Goal: Task Accomplishment & Management: Manage account settings

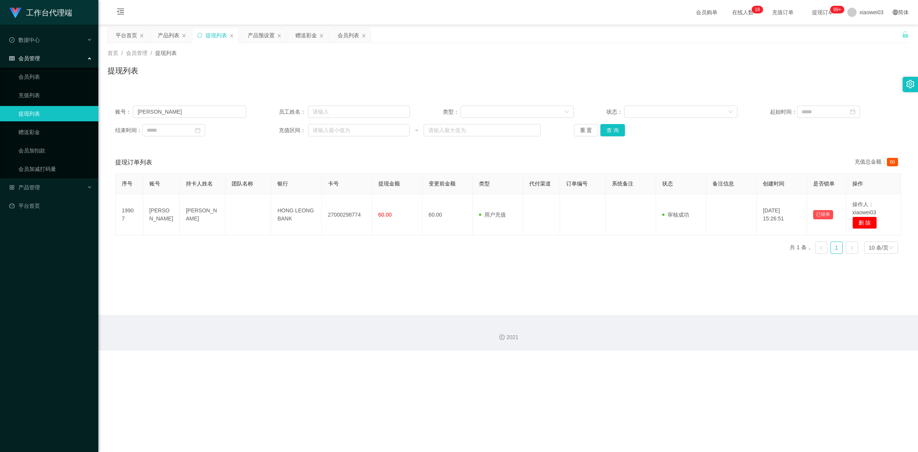
click at [193, 116] on input "[PERSON_NAME]" at bounding box center [189, 112] width 113 height 12
type input "tyk98"
drag, startPoint x: 310, startPoint y: 29, endPoint x: 298, endPoint y: 33, distance: 13.0
click at [310, 29] on div "赠送彩金" at bounding box center [306, 35] width 22 height 15
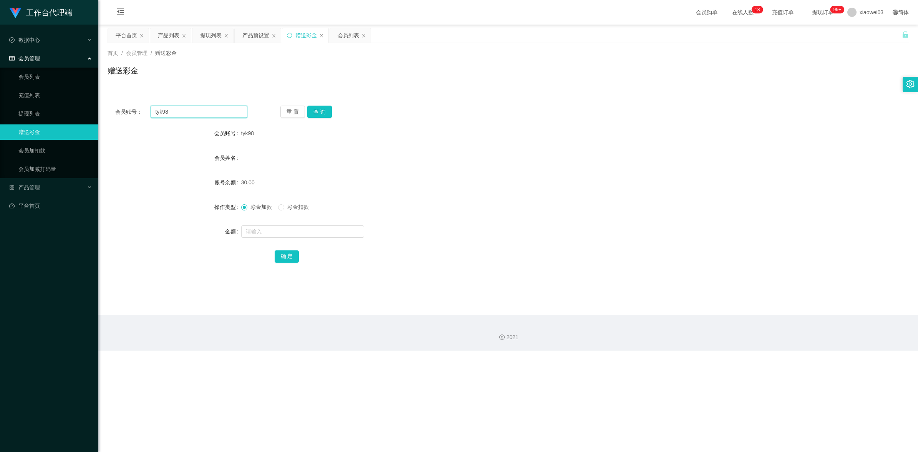
click at [181, 114] on input "tyk98" at bounding box center [199, 112] width 97 height 12
drag, startPoint x: 327, startPoint y: 108, endPoint x: 326, endPoint y: 114, distance: 6.0
click at [327, 108] on button "查 询" at bounding box center [319, 112] width 25 height 12
click at [442, 147] on form "会员账号 tyk98 会员姓名 账号余额 60.00 操作类型 彩金加款 彩金扣款 金额 确 定" at bounding box center [508, 195] width 801 height 138
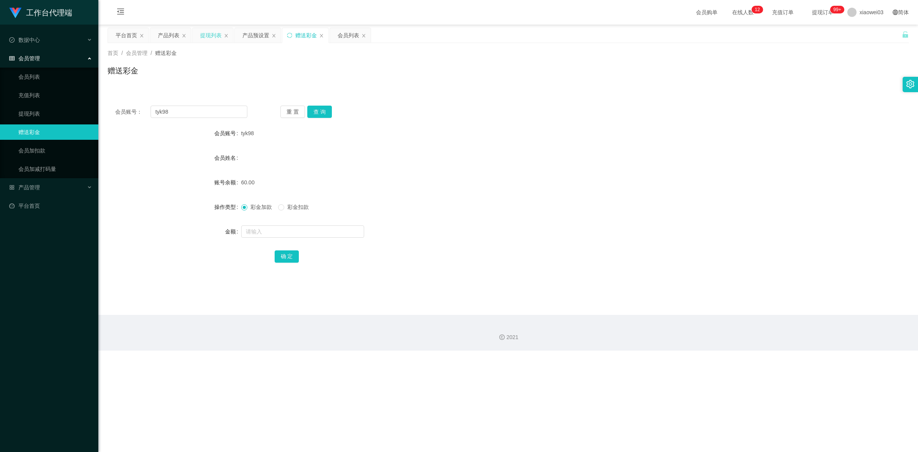
click at [200, 36] on div "提现列表" at bounding box center [211, 35] width 22 height 15
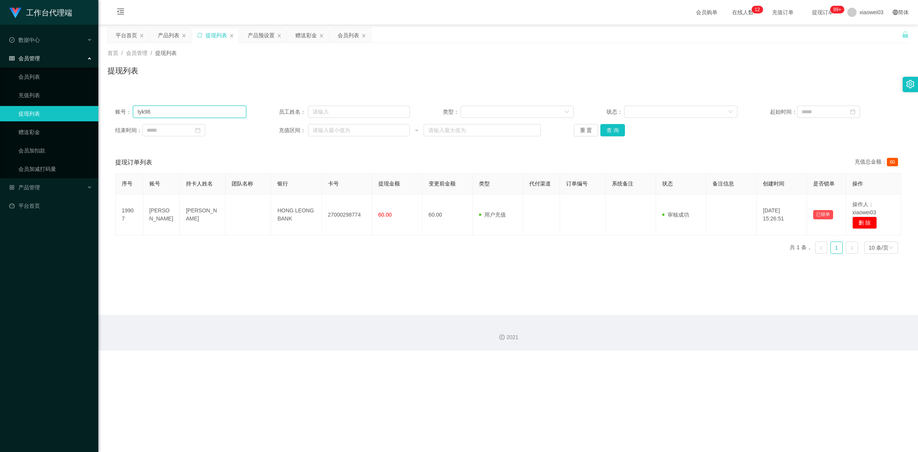
click at [194, 109] on input "tyk98" at bounding box center [189, 112] width 113 height 12
paste input "02754930"
click at [612, 130] on button "查 询" at bounding box center [612, 130] width 25 height 12
click at [452, 302] on main "关闭左侧 关闭右侧 关闭其它 刷新页面 平台首页 产品列表 提现列表 产品预设置 赠送彩金 会员列表 首页 / 会员管理 / 提现列表 / 提现列表 账号： …" at bounding box center [507, 170] width 819 height 290
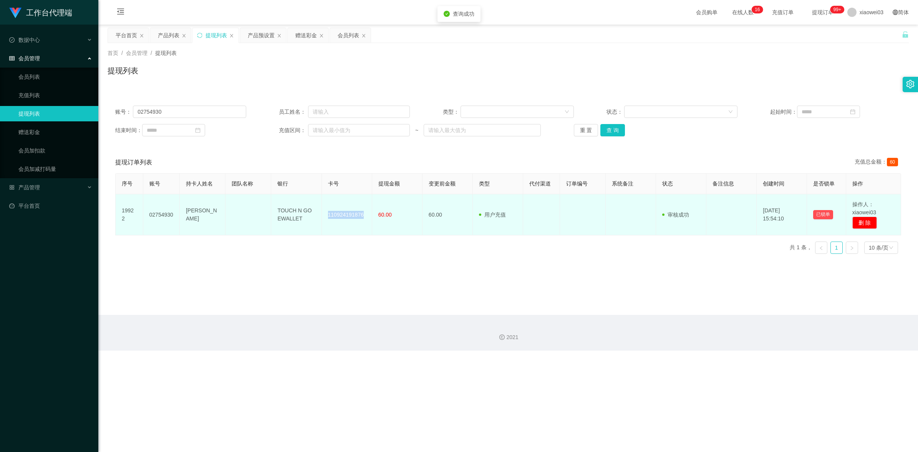
drag, startPoint x: 362, startPoint y: 216, endPoint x: 325, endPoint y: 220, distance: 36.7
click at [325, 220] on td "110924191876" at bounding box center [347, 214] width 50 height 41
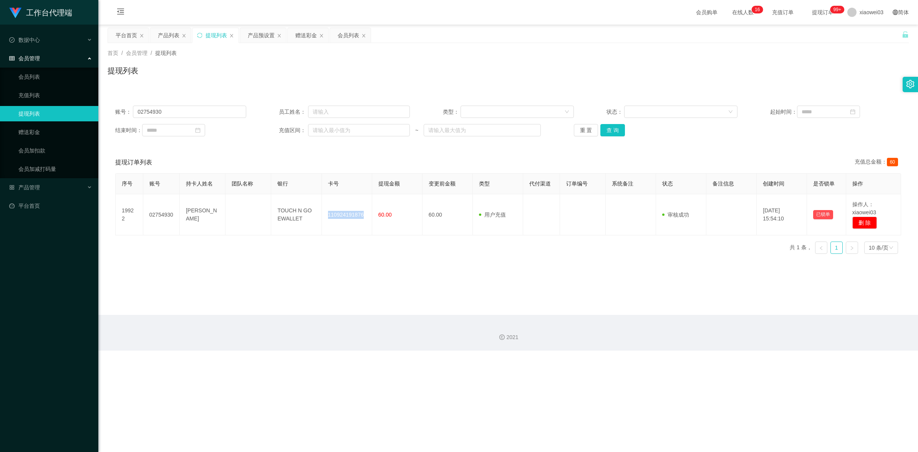
copy td "110924191876"
click at [185, 116] on input "02754930" at bounding box center [189, 112] width 113 height 12
paste input "NicoleSong"
click at [612, 126] on button "查 询" at bounding box center [612, 130] width 25 height 12
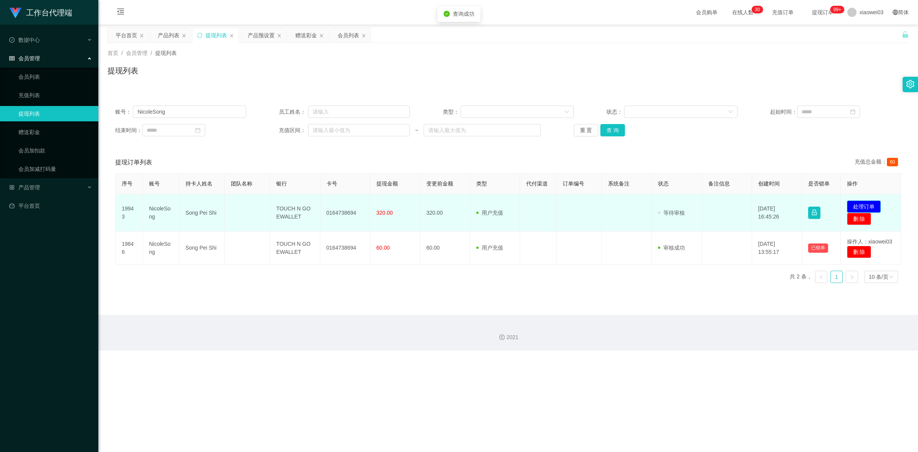
click at [876, 207] on button "处理订单" at bounding box center [864, 206] width 34 height 12
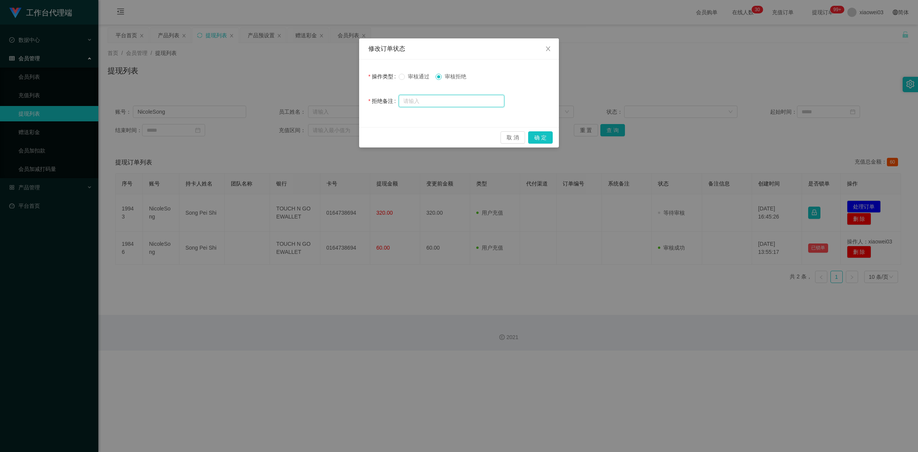
click at [448, 98] on input "text" at bounding box center [452, 101] width 106 height 12
drag, startPoint x: 540, startPoint y: 137, endPoint x: 569, endPoint y: 122, distance: 32.5
click at [541, 137] on button "确 定" at bounding box center [540, 137] width 25 height 12
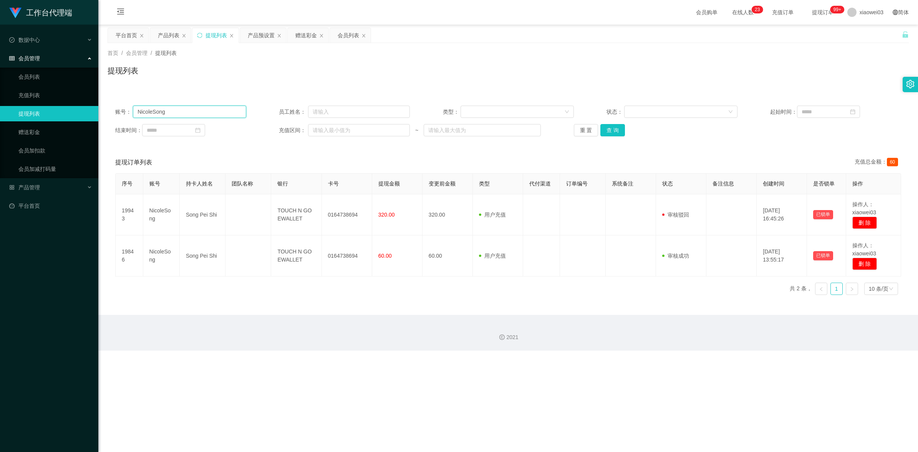
click at [190, 114] on input "NicoleSong" at bounding box center [189, 112] width 113 height 12
click at [196, 112] on input "NicoleSong" at bounding box center [189, 112] width 113 height 12
click at [618, 131] on button "查 询" at bounding box center [612, 130] width 25 height 12
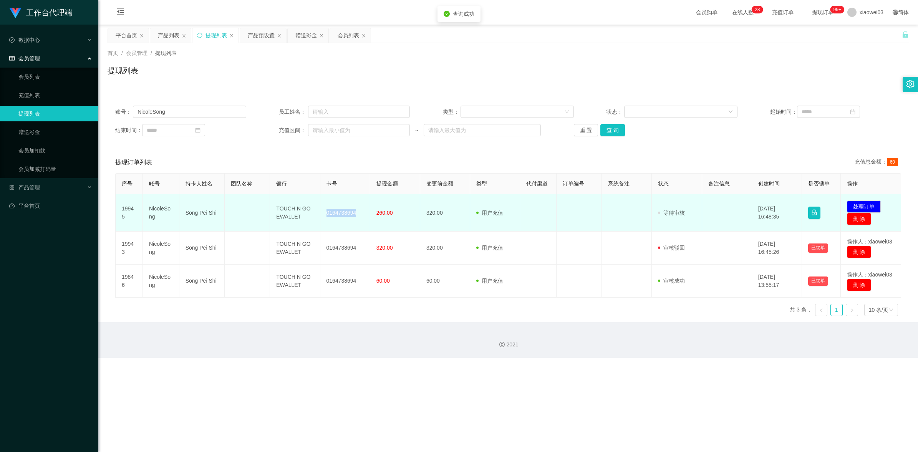
drag, startPoint x: 356, startPoint y: 215, endPoint x: 326, endPoint y: 210, distance: 30.0
click at [326, 210] on td "0164738694" at bounding box center [345, 212] width 50 height 37
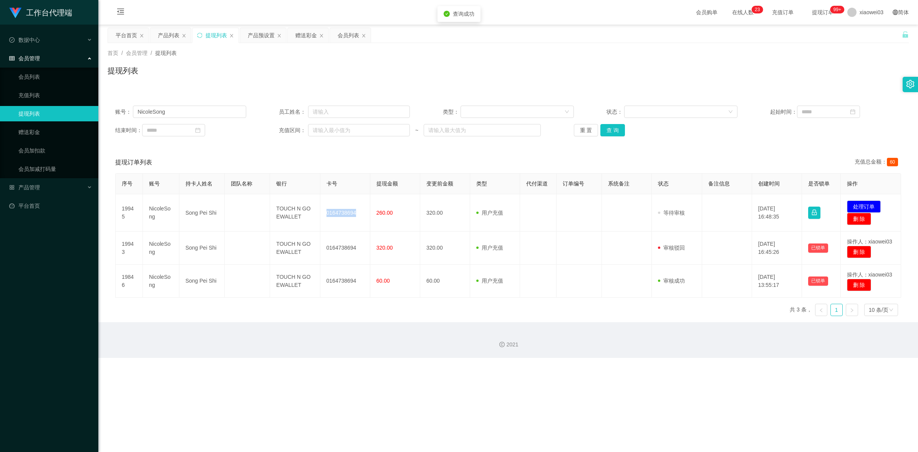
copy td "0164738694"
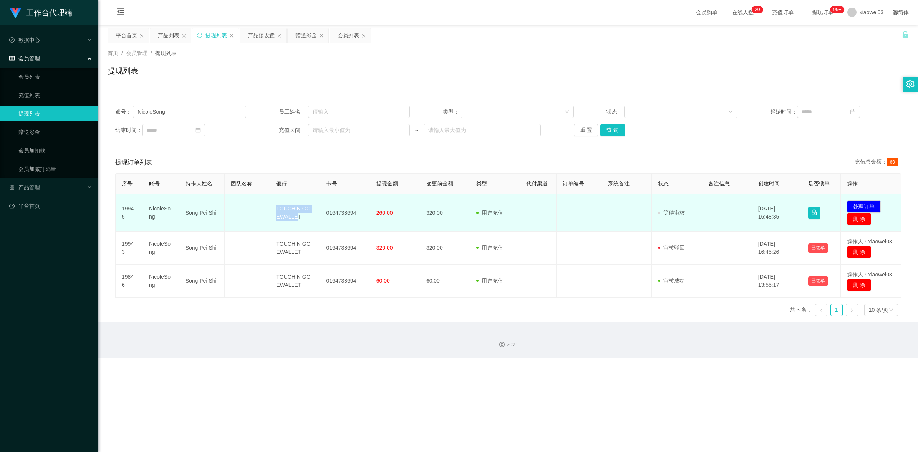
drag, startPoint x: 293, startPoint y: 220, endPoint x: 270, endPoint y: 205, distance: 27.1
click at [270, 205] on td "TOUCH N GO EWALLET" at bounding box center [295, 212] width 50 height 37
drag, startPoint x: 304, startPoint y: 228, endPoint x: 303, endPoint y: 224, distance: 4.7
click at [304, 228] on td "TOUCH N GO EWALLET" at bounding box center [295, 212] width 50 height 37
drag, startPoint x: 298, startPoint y: 217, endPoint x: 269, endPoint y: 211, distance: 30.2
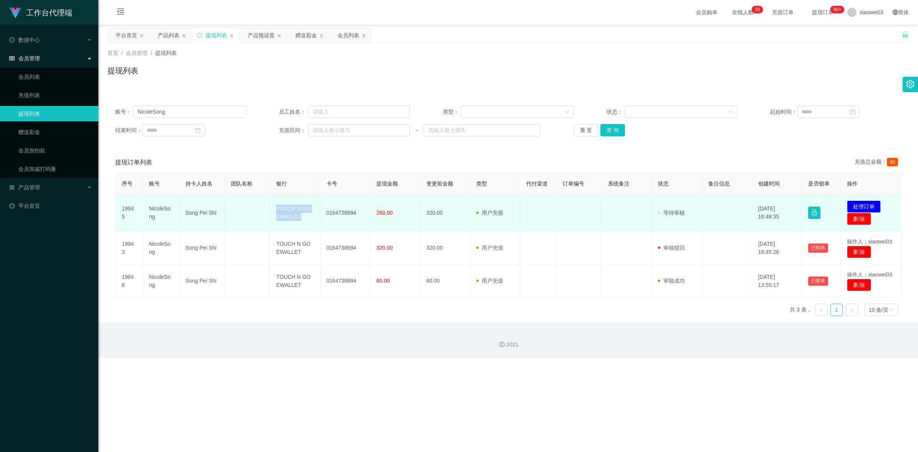
click at [269, 211] on tr "19945 NicoleSong Song Pei Shi TOUCH N GO EWALLET 0164738694 260.00 320.00 用户充值 …" at bounding box center [508, 212] width 785 height 37
copy tr "TOUCH N GO EWALLET"
click at [859, 202] on button "处理订单" at bounding box center [864, 206] width 34 height 12
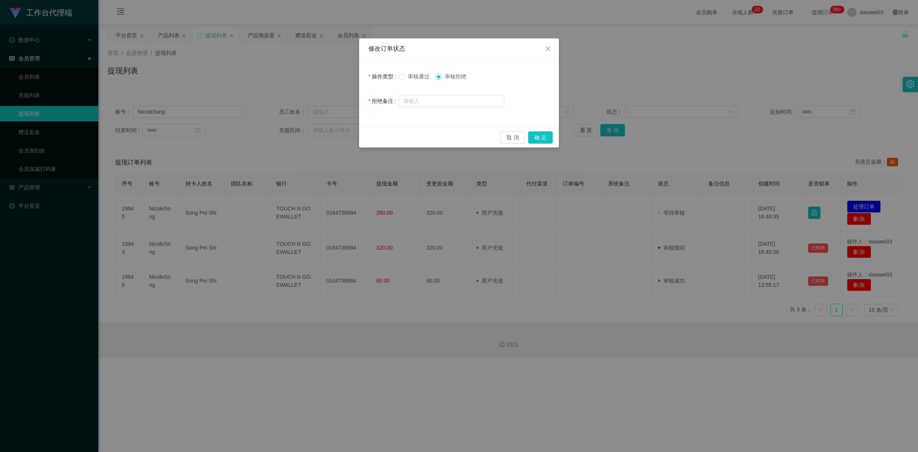
click at [415, 69] on div "审核通过 审核拒绝" at bounding box center [452, 76] width 106 height 15
click at [413, 74] on span "审核通过" at bounding box center [419, 76] width 28 height 6
click at [540, 141] on button "确 定" at bounding box center [540, 137] width 25 height 12
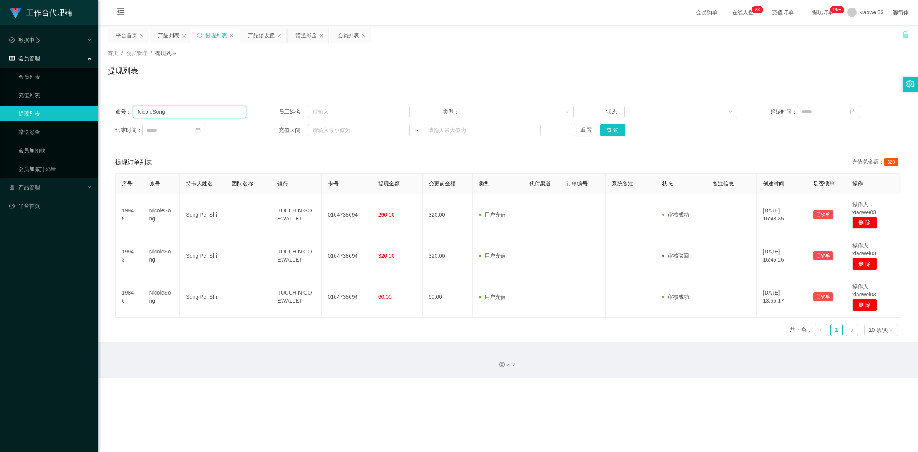
click at [202, 111] on input "NicoleSong" at bounding box center [189, 112] width 113 height 12
paste input "tyk98"
click at [608, 127] on button "查 询" at bounding box center [612, 130] width 25 height 12
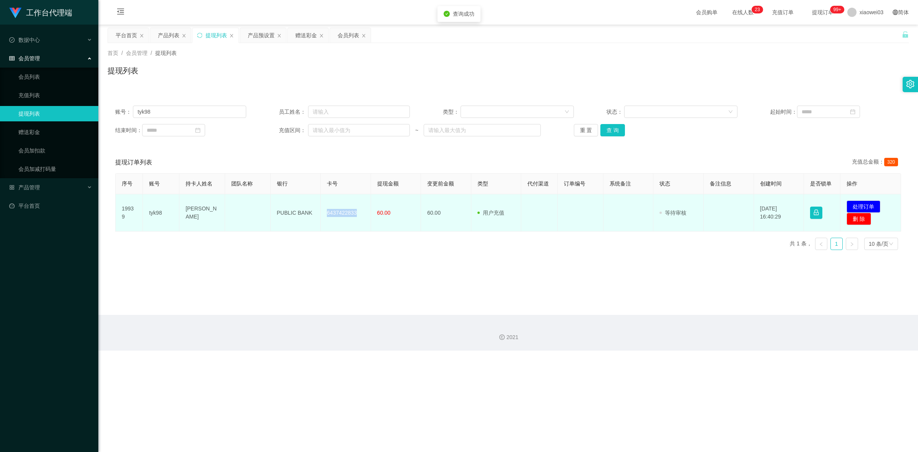
drag, startPoint x: 356, startPoint y: 211, endPoint x: 327, endPoint y: 204, distance: 30.2
click at [327, 204] on td "6437422833" at bounding box center [346, 212] width 50 height 37
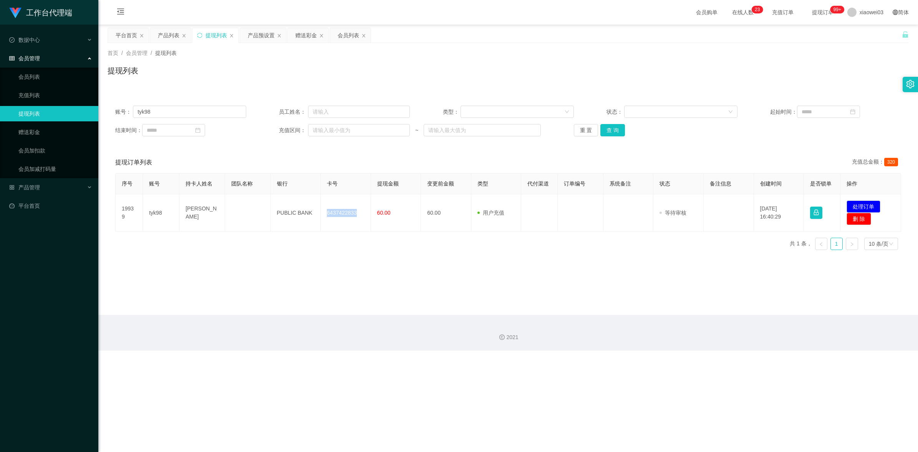
copy td "6437422833"
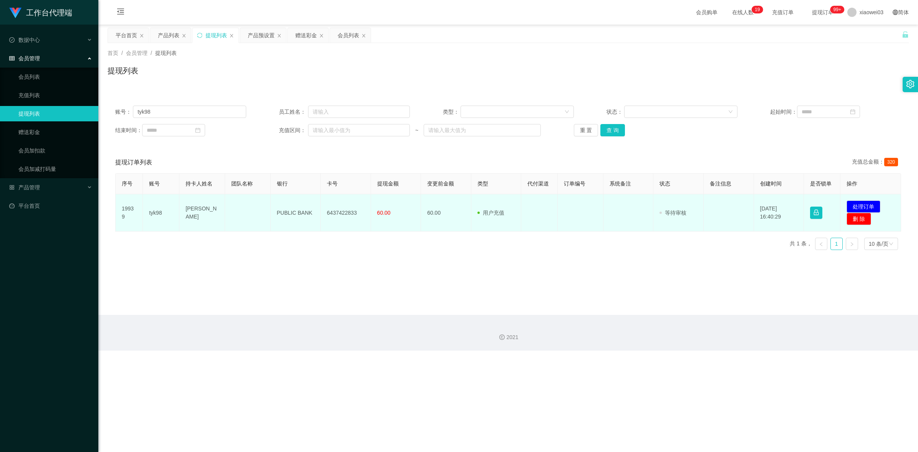
click at [310, 215] on td "PUBLIC BANK" at bounding box center [296, 212] width 50 height 37
drag, startPoint x: 312, startPoint y: 212, endPoint x: 273, endPoint y: 215, distance: 38.9
click at [273, 215] on td "PUBLIC BANK" at bounding box center [296, 212] width 50 height 37
copy td "PUBLIC BANK"
click at [863, 207] on button "处理订单" at bounding box center [863, 206] width 34 height 12
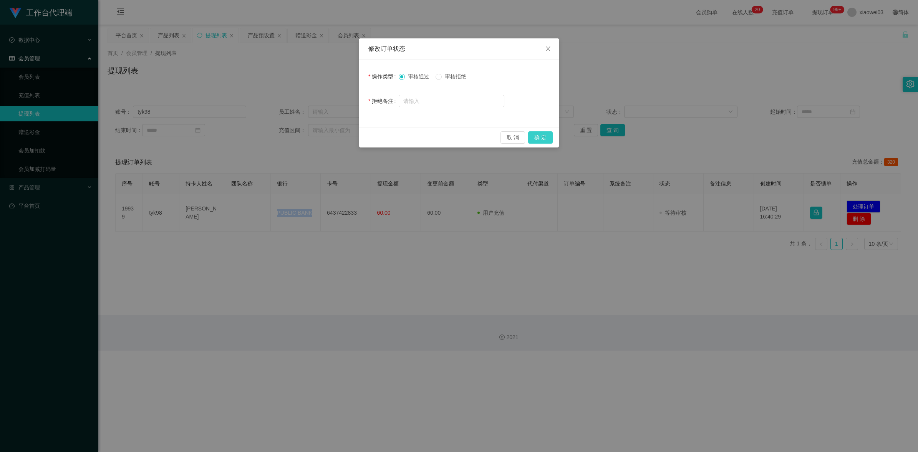
click at [536, 140] on button "确 定" at bounding box center [540, 137] width 25 height 12
click at [543, 272] on div "工作台代理端 数据中心 会员管理 会员列表 充值列表 提现列表 赠送彩金 会员加扣款 会员加减打码量 产品管理 开奖记录 注单管理 产品列表 即时注单 产品预…" at bounding box center [459, 226] width 918 height 452
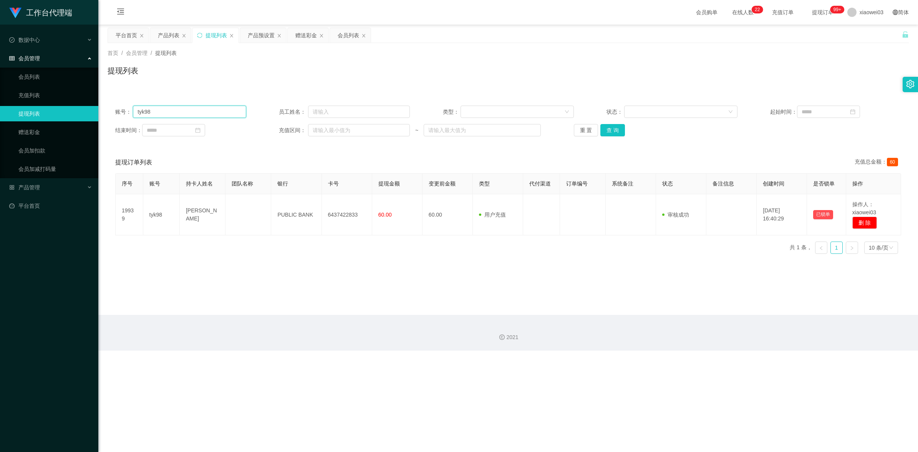
click at [173, 107] on input "tyk98" at bounding box center [189, 112] width 113 height 12
paste input "886"
click at [607, 133] on button "查 询" at bounding box center [612, 130] width 25 height 12
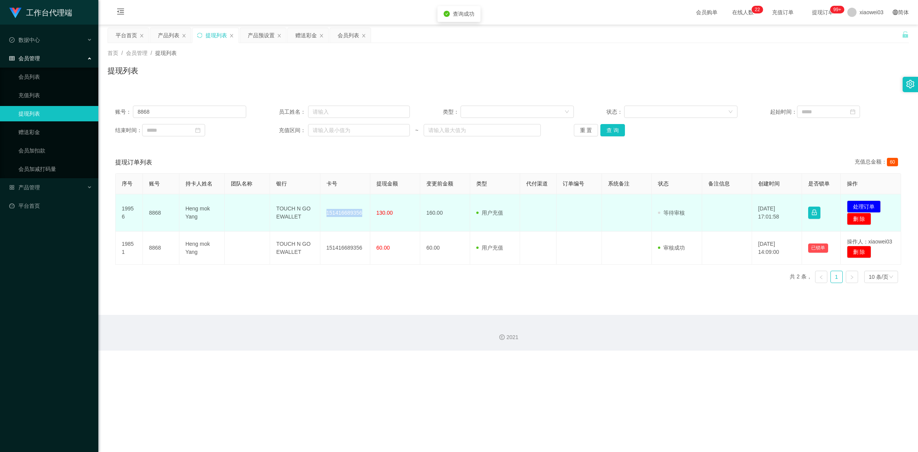
drag, startPoint x: 362, startPoint y: 216, endPoint x: 322, endPoint y: 213, distance: 40.0
click at [322, 213] on td "151416689356" at bounding box center [345, 212] width 50 height 37
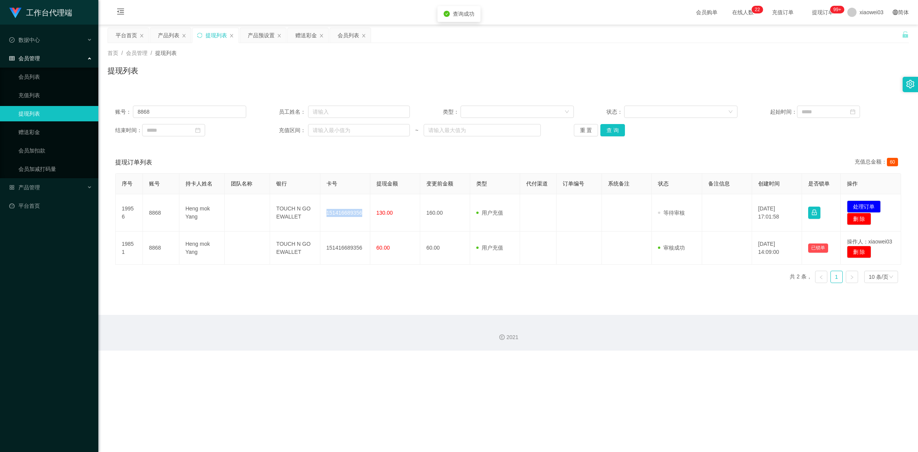
copy td "151416689356"
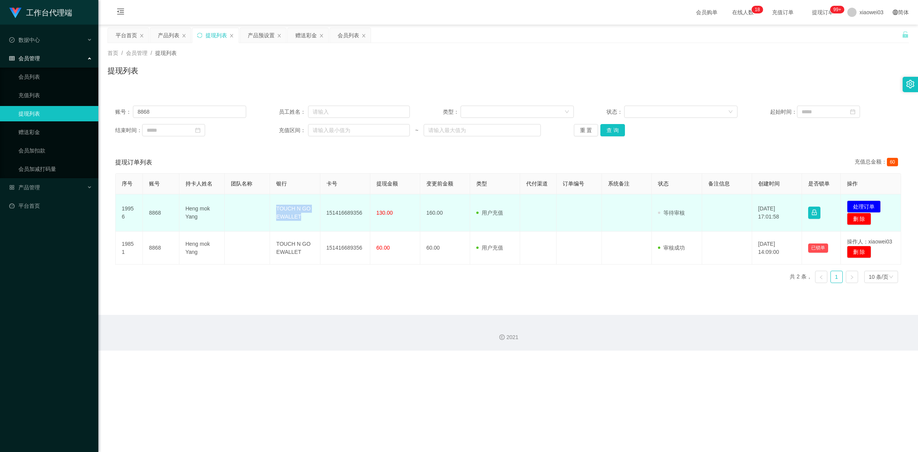
drag, startPoint x: 306, startPoint y: 217, endPoint x: 273, endPoint y: 199, distance: 38.5
click at [273, 199] on td "TOUCH N GO EWALLET" at bounding box center [295, 212] width 50 height 37
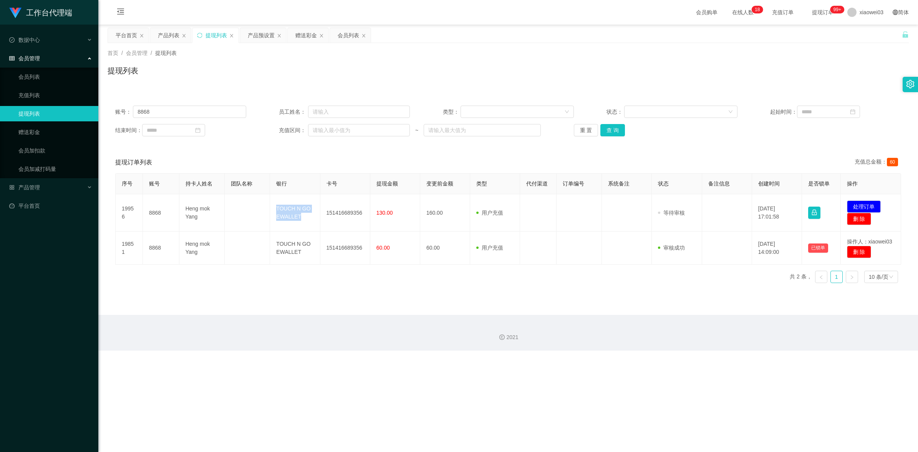
copy td "TOUCH N GO EWALLET"
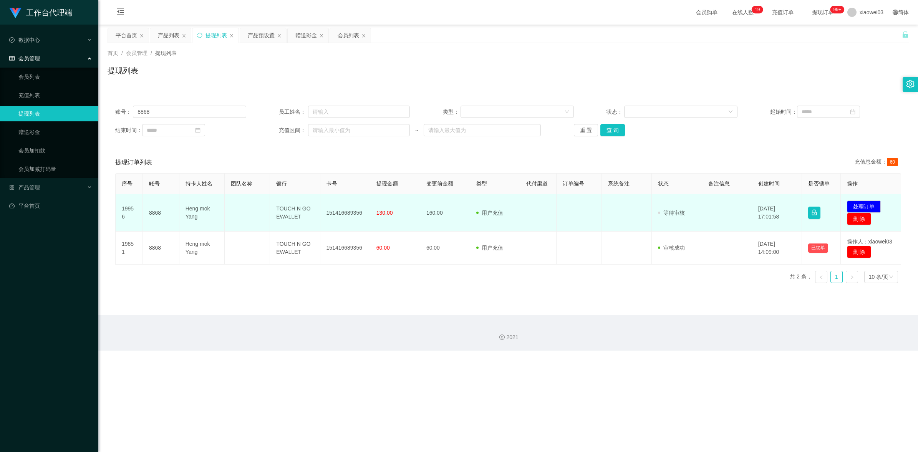
click at [843, 205] on td "发起代付 处理订单 删 除" at bounding box center [871, 212] width 61 height 37
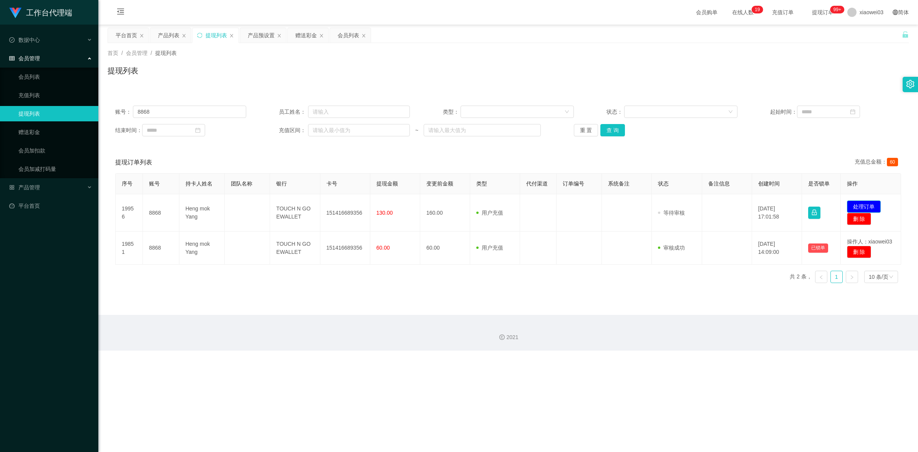
click at [855, 205] on button "处理订单" at bounding box center [864, 206] width 34 height 12
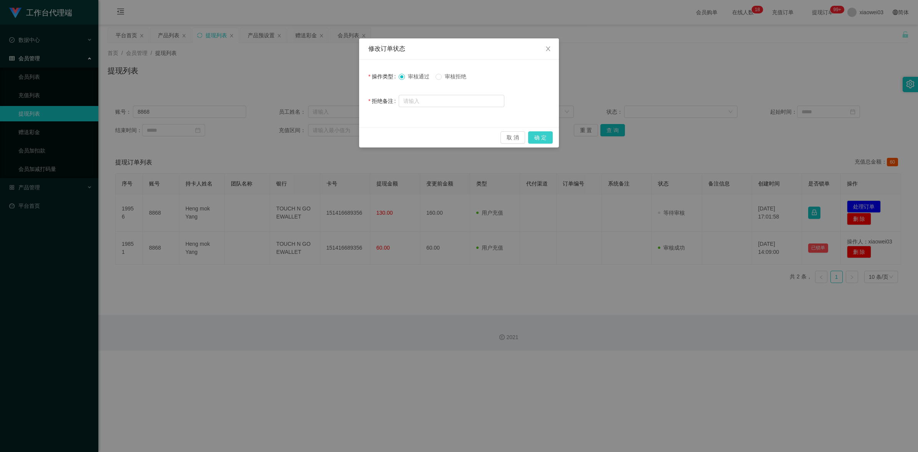
click at [538, 139] on button "确 定" at bounding box center [540, 137] width 25 height 12
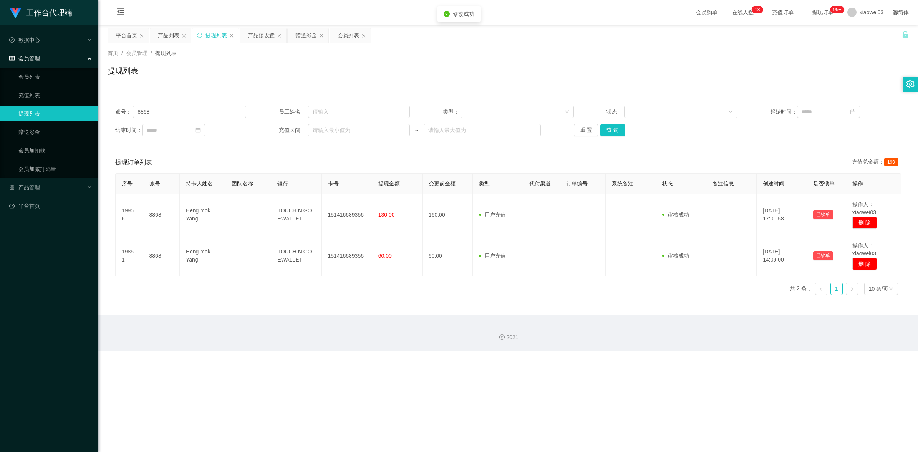
drag, startPoint x: 562, startPoint y: 416, endPoint x: 828, endPoint y: 53, distance: 450.1
click at [562, 417] on div "修改订单状态 操作类型 审核通过 审核拒绝 拒绝备注 取 消 确 定" at bounding box center [459, 226] width 918 height 452
click at [187, 111] on input "8868" at bounding box center [189, 112] width 113 height 12
click at [289, 75] on div "提现列表" at bounding box center [508, 74] width 801 height 18
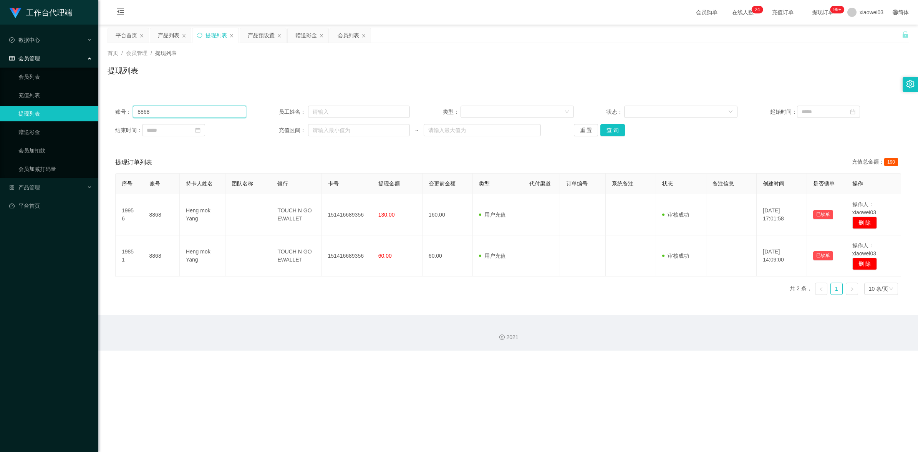
click at [176, 114] on input "8868" at bounding box center [189, 112] width 113 height 12
drag, startPoint x: 176, startPoint y: 112, endPoint x: 180, endPoint y: 110, distance: 4.1
click at [177, 111] on input "8868" at bounding box center [189, 112] width 113 height 12
click at [189, 116] on input "8868" at bounding box center [189, 112] width 113 height 12
click at [176, 114] on input "8868" at bounding box center [189, 112] width 113 height 12
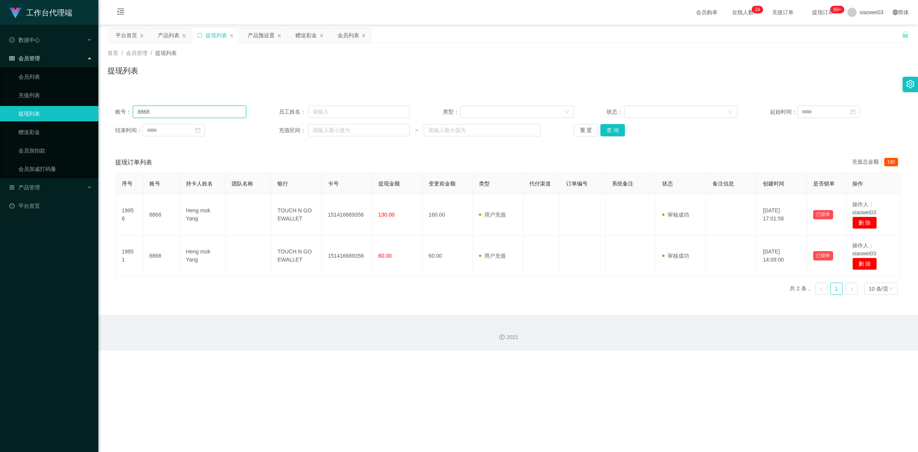
paste input "momo123"
click at [228, 109] on input "8868momo123" at bounding box center [189, 112] width 113 height 12
paste input "text"
click at [610, 127] on button "查 询" at bounding box center [612, 130] width 25 height 12
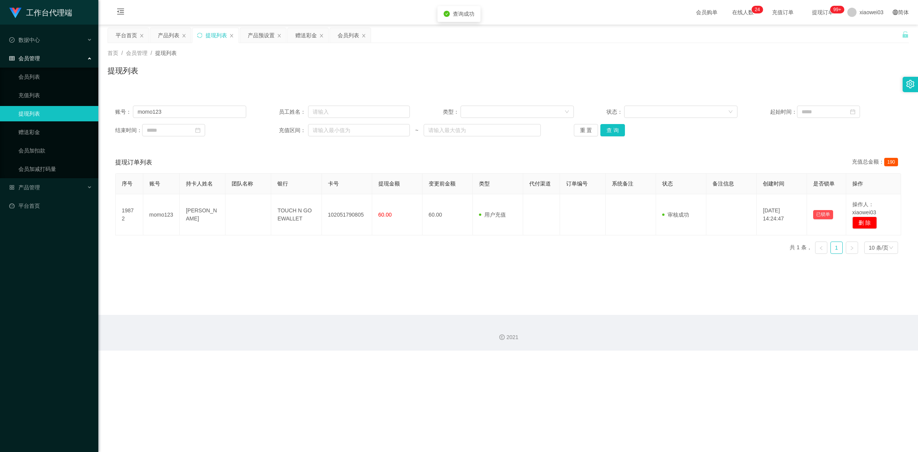
click at [496, 292] on main "关闭左侧 关闭右侧 关闭其它 刷新页面 平台首页 产品列表 提现列表 产品预设置 赠送彩金 会员列表 首页 / 会员管理 / 提现列表 / 提现列表 账号： …" at bounding box center [507, 170] width 819 height 290
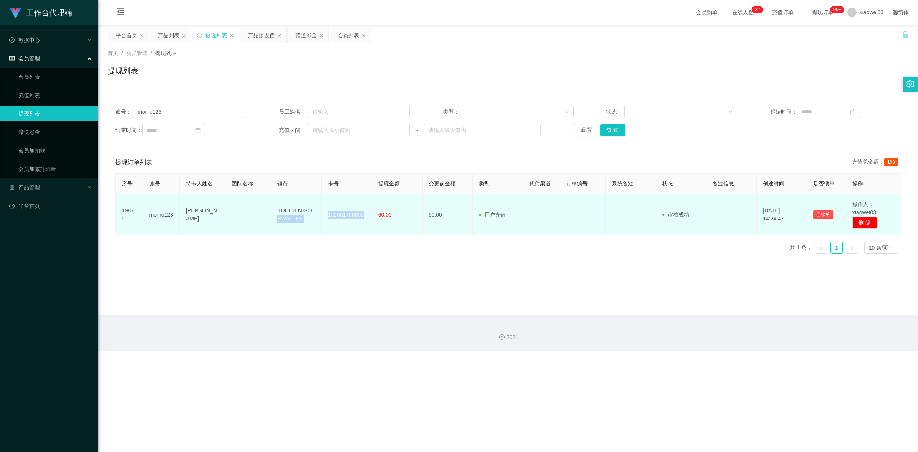
drag, startPoint x: 363, startPoint y: 217, endPoint x: 319, endPoint y: 205, distance: 46.0
click at [319, 205] on tr "19872 momo123 TEOH CHIN CHYE TOUCH N GO EWALLET 102051790805 60.00 60.00 用户充值 人…" at bounding box center [508, 214] width 785 height 41
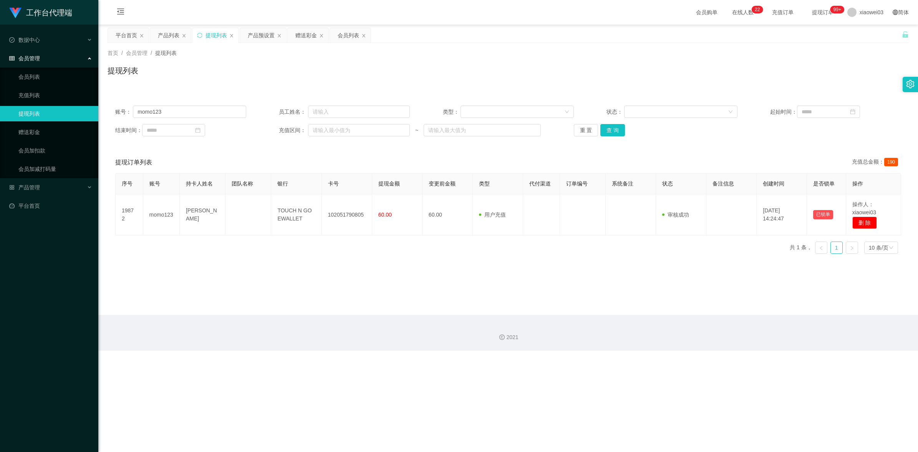
drag, startPoint x: 319, startPoint y: 205, endPoint x: 381, endPoint y: 260, distance: 82.4
click at [381, 260] on div "序号 账号 持卡人姓名 团队名称 银行 卡号 提现金额 变更前金额 类型 代付渠道 订单编号 系统备注 状态 备注信息 创建时间 是否锁单 操作 19872 …" at bounding box center [508, 216] width 786 height 87
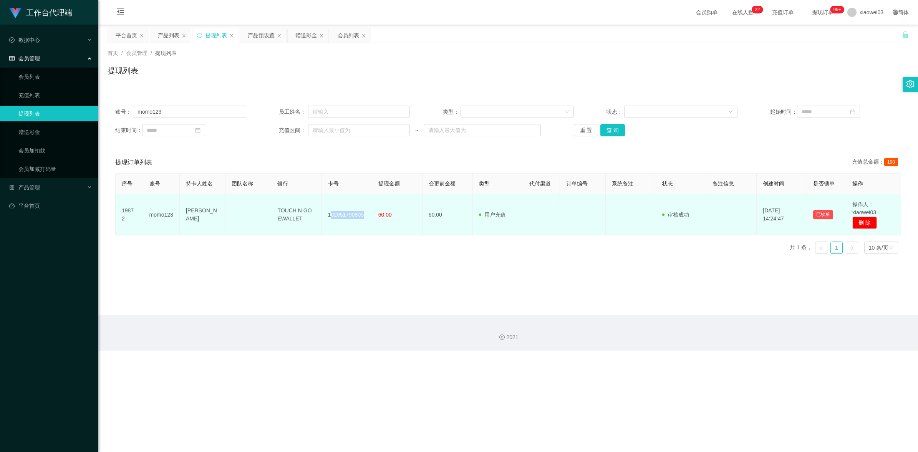
drag, startPoint x: 364, startPoint y: 217, endPoint x: 329, endPoint y: 212, distance: 34.9
click at [329, 212] on td "102051790805" at bounding box center [347, 214] width 50 height 41
drag, startPoint x: 329, startPoint y: 212, endPoint x: 354, endPoint y: 220, distance: 26.2
click at [360, 232] on td "102051790805" at bounding box center [347, 214] width 50 height 41
drag, startPoint x: 362, startPoint y: 214, endPoint x: 329, endPoint y: 208, distance: 33.2
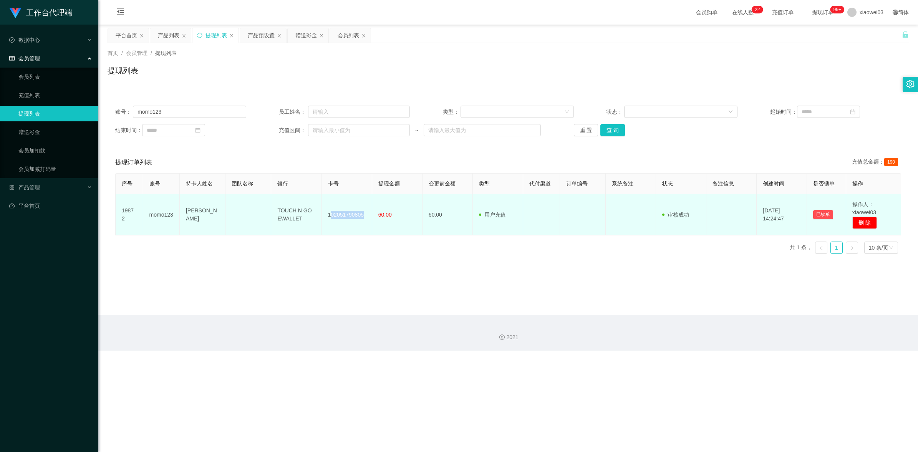
click at [329, 208] on td "102051790805" at bounding box center [347, 214] width 50 height 41
drag, startPoint x: 329, startPoint y: 208, endPoint x: 348, endPoint y: 217, distance: 21.3
click at [349, 223] on td "102051790805" at bounding box center [347, 214] width 50 height 41
drag, startPoint x: 363, startPoint y: 211, endPoint x: 327, endPoint y: 214, distance: 36.2
click at [327, 214] on td "102051790805" at bounding box center [347, 214] width 50 height 41
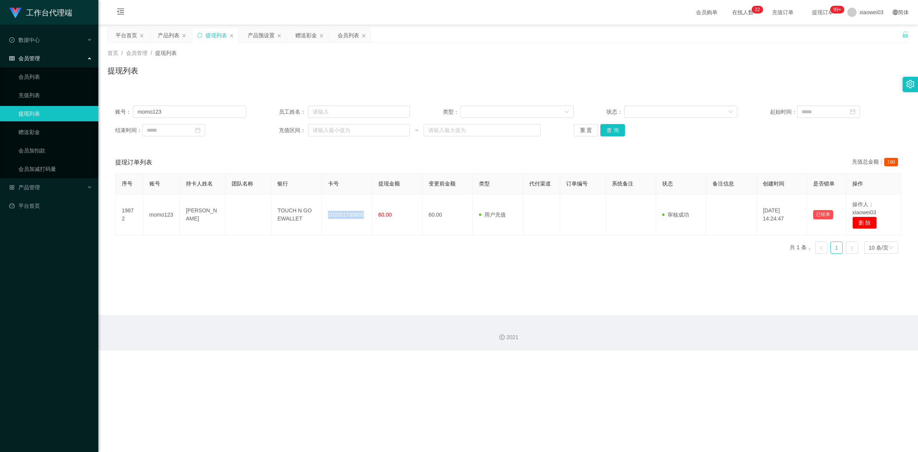
copy td "102051790805"
click at [188, 112] on input "momo123" at bounding box center [189, 112] width 113 height 12
paste input "LuCY"
click at [612, 129] on button "查 询" at bounding box center [612, 130] width 25 height 12
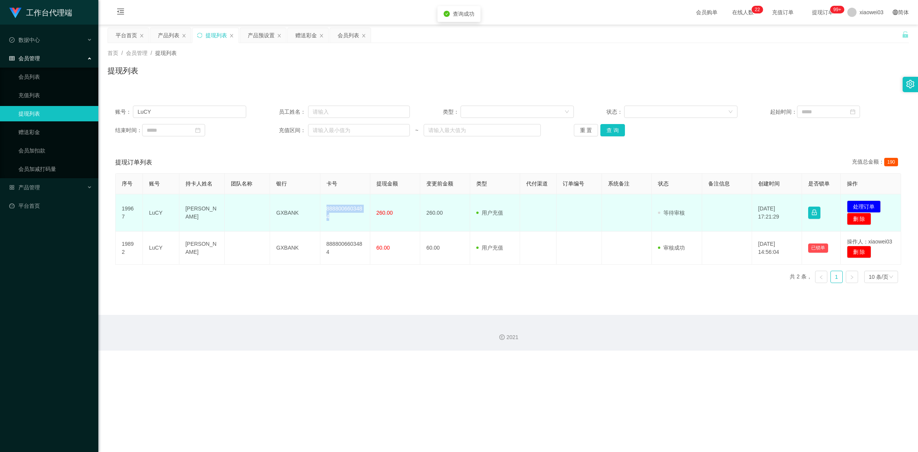
drag, startPoint x: 352, startPoint y: 221, endPoint x: 327, endPoint y: 202, distance: 31.6
click at [327, 202] on td "8888006603484" at bounding box center [345, 212] width 50 height 37
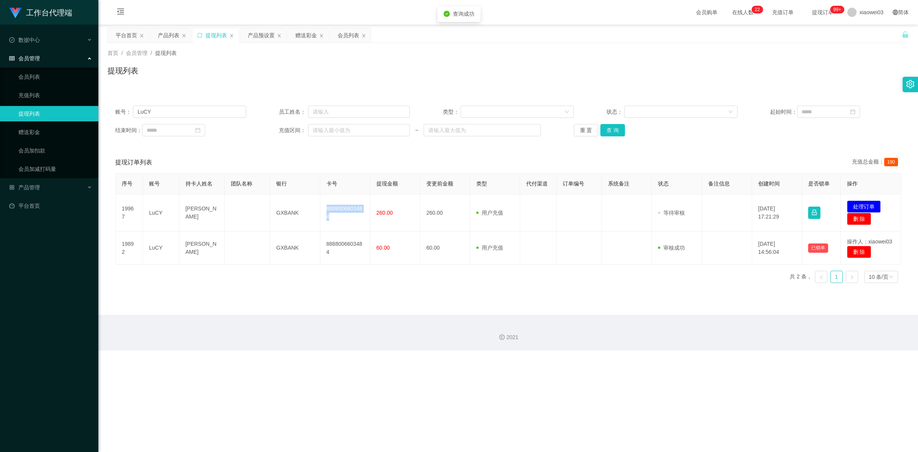
copy td "8888006603484"
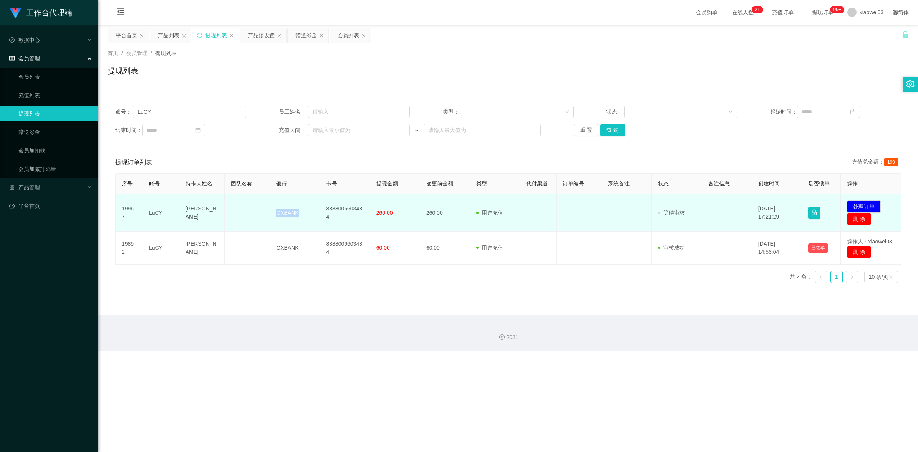
drag, startPoint x: 300, startPoint y: 221, endPoint x: 273, endPoint y: 202, distance: 33.7
click at [273, 202] on td "GXBANK" at bounding box center [295, 212] width 50 height 37
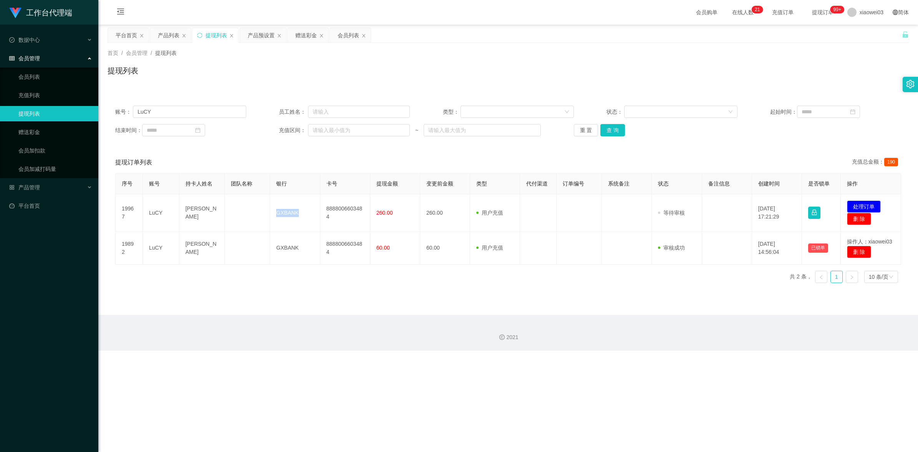
copy td "GXBANK"
drag, startPoint x: 661, startPoint y: 305, endPoint x: 681, endPoint y: 296, distance: 21.5
click at [661, 304] on main "关闭左侧 关闭右侧 关闭其它 刷新页面 平台首页 产品列表 提现列表 产品预设置 赠送彩金 会员列表 首页 / 会员管理 / 提现列表 / 提现列表 账号： …" at bounding box center [507, 170] width 819 height 290
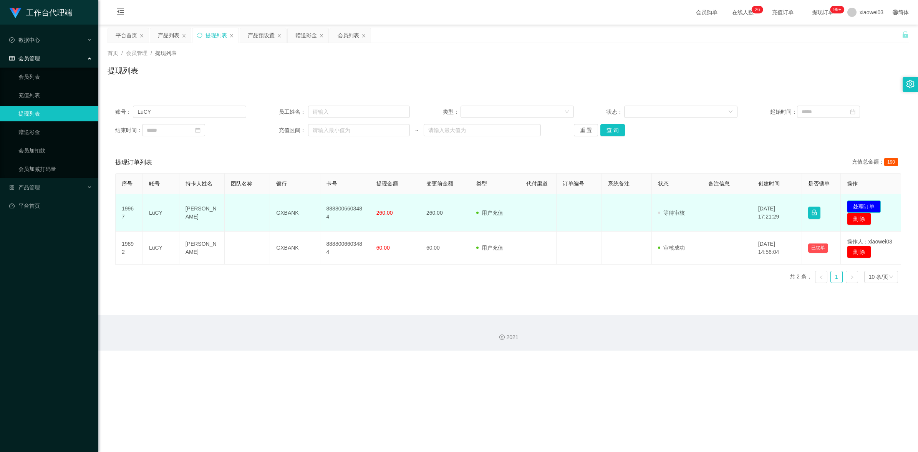
click at [865, 205] on button "处理订单" at bounding box center [864, 206] width 34 height 12
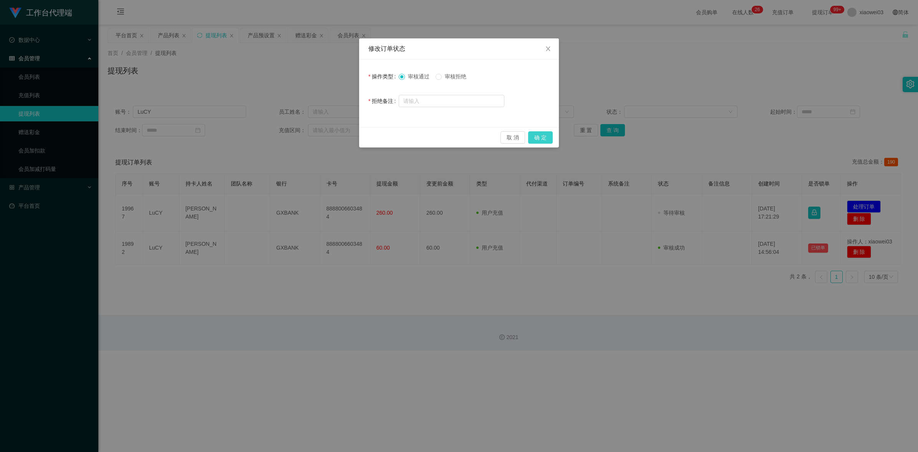
click at [536, 136] on button "确 定" at bounding box center [540, 137] width 25 height 12
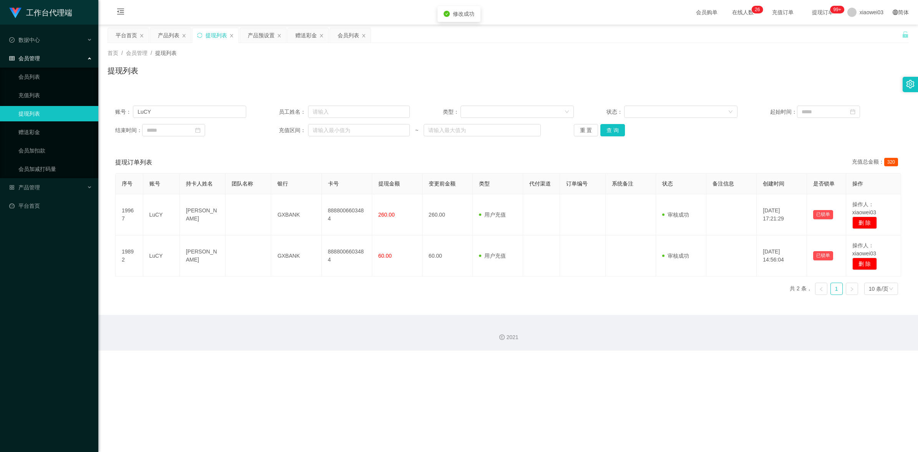
click at [534, 312] on main "关闭左侧 关闭右侧 关闭其它 刷新页面 平台首页 产品列表 提现列表 产品预设置 赠送彩金 会员列表 首页 / 会员管理 / 提现列表 / 提现列表 账号： …" at bounding box center [507, 170] width 819 height 290
click at [184, 108] on input "LuCY" at bounding box center [189, 112] width 113 height 12
paste input "0164117332"
click at [617, 126] on button "查 询" at bounding box center [612, 130] width 25 height 12
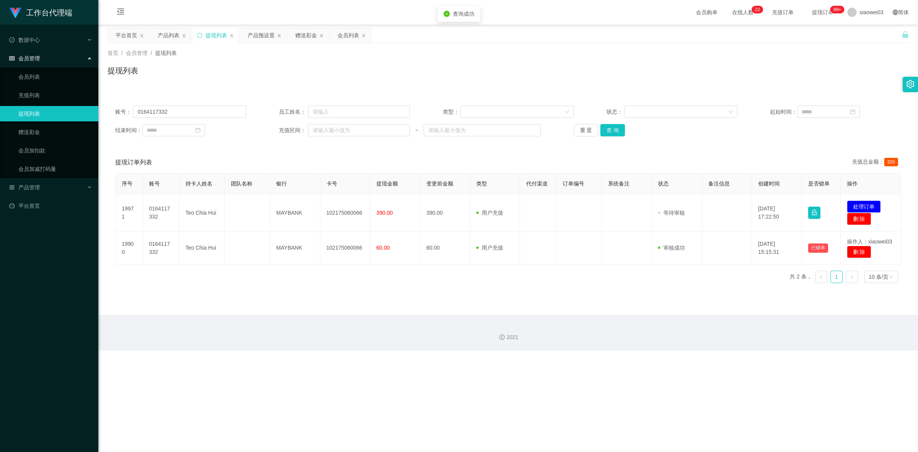
click at [328, 386] on div "工作台代理端 数据中心 会员管理 会员列表 充值列表 提现列表 赠送彩金 会员加扣款 会员加减打码量 产品管理 开奖记录 注单管理 产品列表 即时注单 产品预…" at bounding box center [459, 226] width 918 height 452
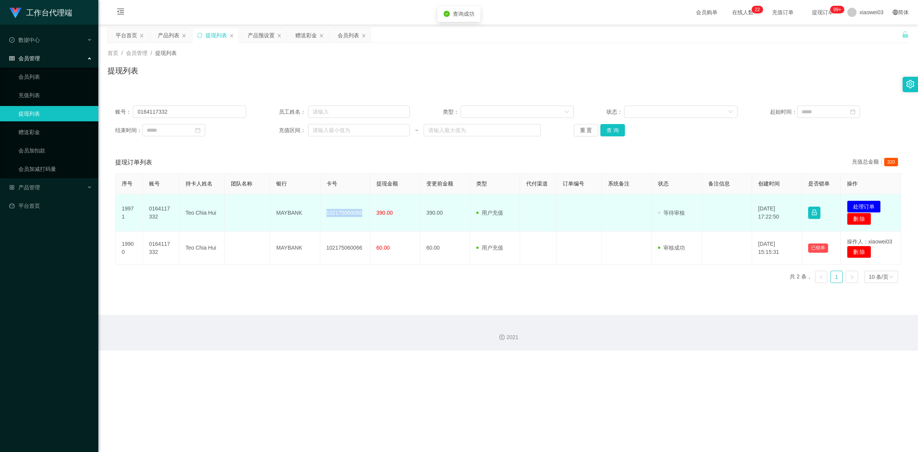
drag, startPoint x: 362, startPoint y: 212, endPoint x: 322, endPoint y: 199, distance: 42.5
click at [322, 199] on td "102175060066" at bounding box center [345, 212] width 50 height 37
click at [871, 205] on button "处理订单" at bounding box center [864, 206] width 34 height 12
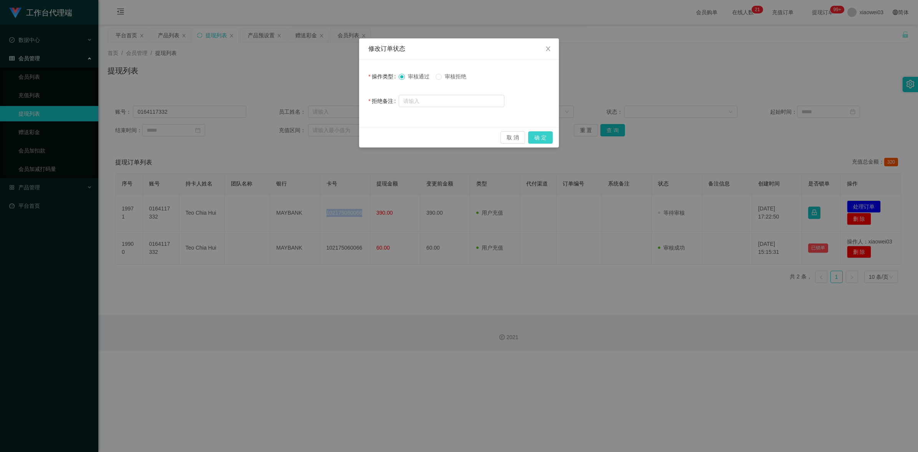
click at [546, 137] on button "确 定" at bounding box center [540, 137] width 25 height 12
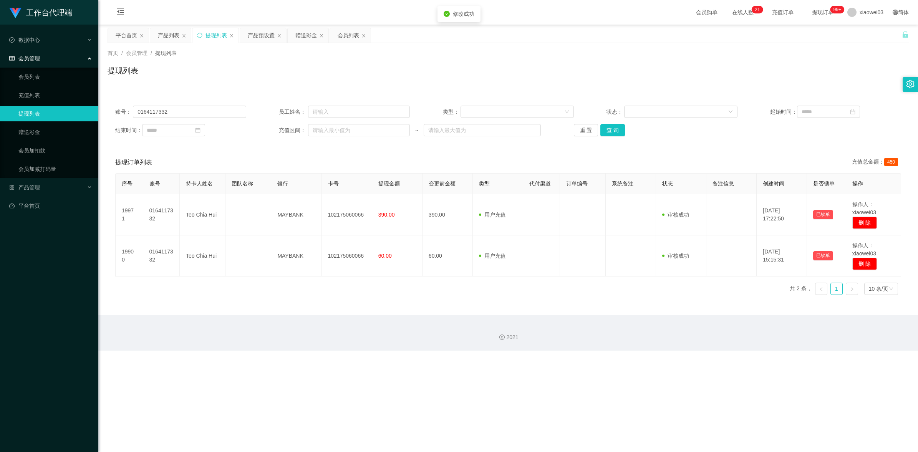
click at [547, 356] on div "修改订单状态 操作类型 审核通过 审核拒绝 拒绝备注 取 消 确 定" at bounding box center [459, 226] width 918 height 452
click at [201, 112] on input "0164117332" at bounding box center [189, 112] width 113 height 12
paste input "Xiaоc"
type input "Xiaоc"
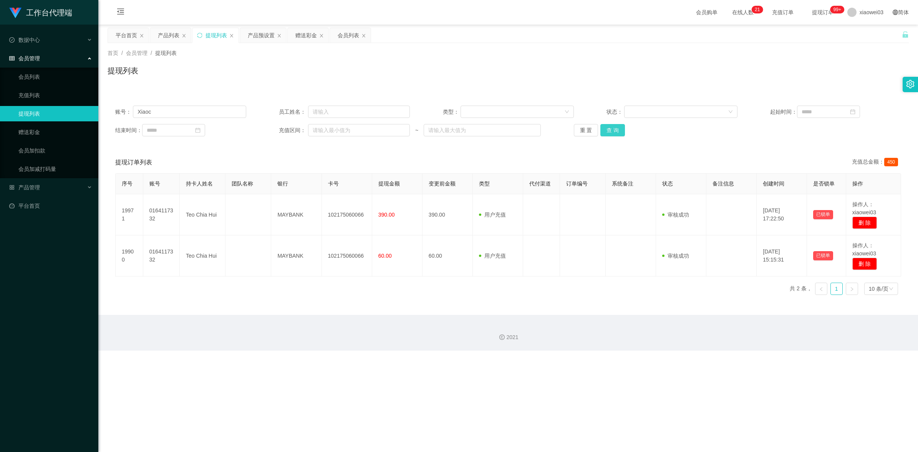
click at [614, 130] on button "查 询" at bounding box center [612, 130] width 25 height 12
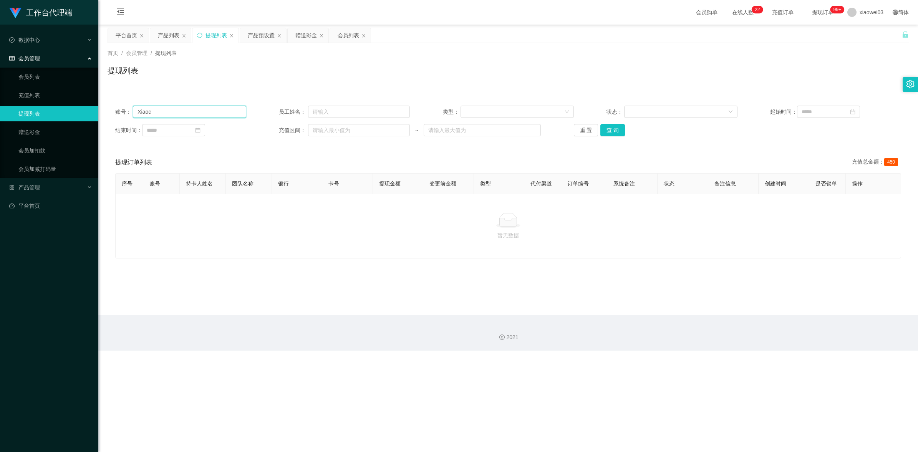
click at [182, 113] on input "Xiaоc" at bounding box center [189, 112] width 113 height 12
click at [254, 33] on div "产品预设置" at bounding box center [261, 35] width 27 height 15
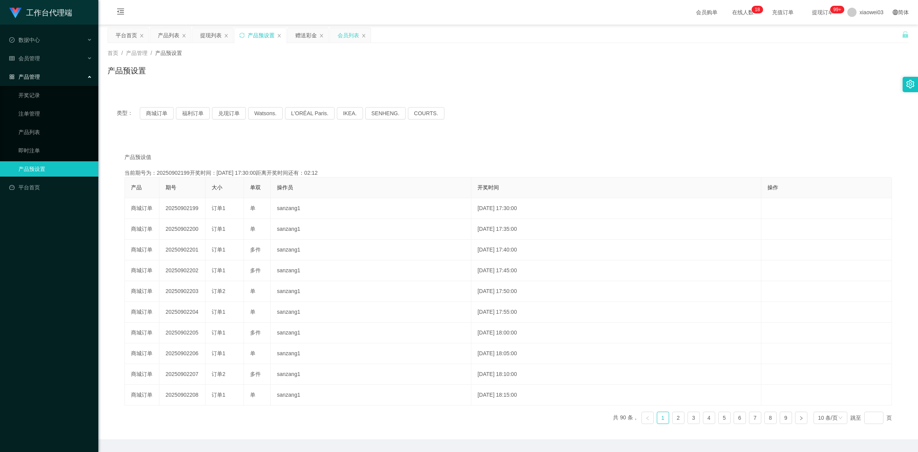
click at [345, 35] on div "会员列表" at bounding box center [349, 35] width 22 height 15
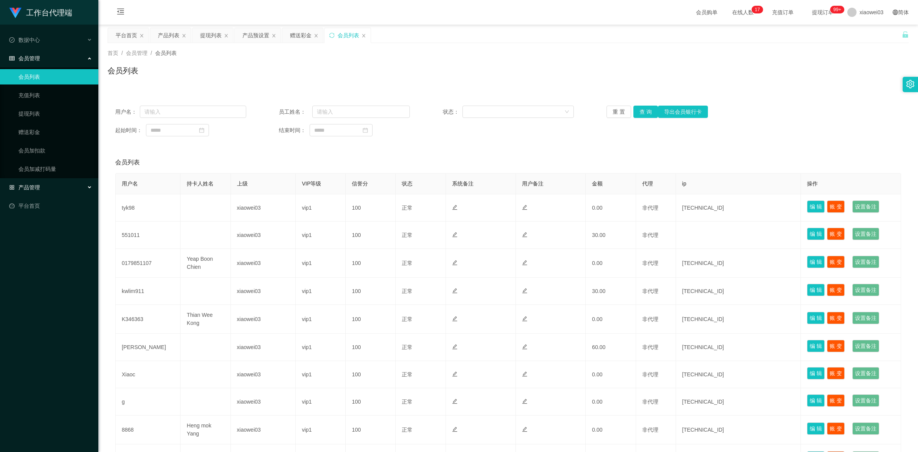
click at [70, 185] on div "产品管理" at bounding box center [49, 187] width 98 height 15
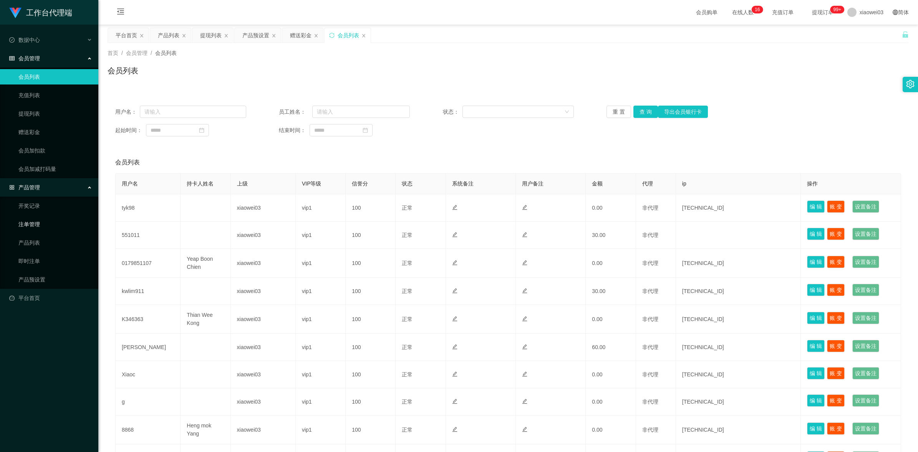
click at [43, 225] on link "注单管理" at bounding box center [55, 224] width 74 height 15
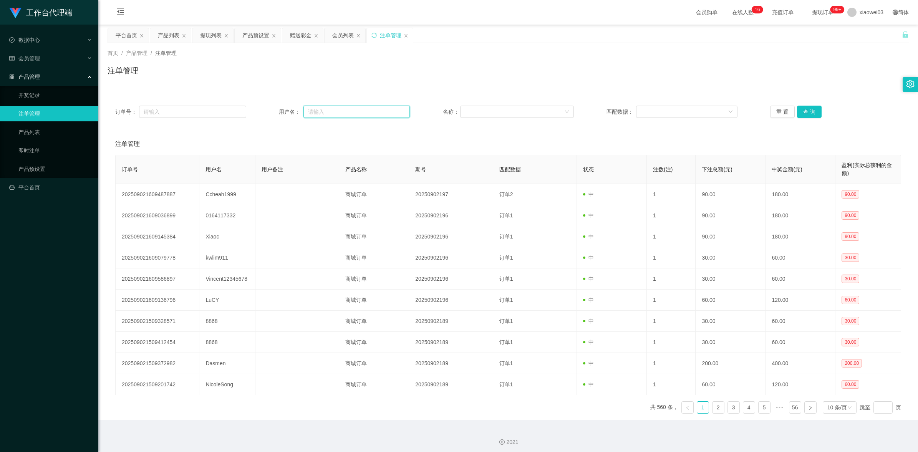
click at [321, 113] on input "text" at bounding box center [356, 112] width 106 height 12
paste input "Xiaоc"
click at [816, 110] on button "查 询" at bounding box center [809, 112] width 25 height 12
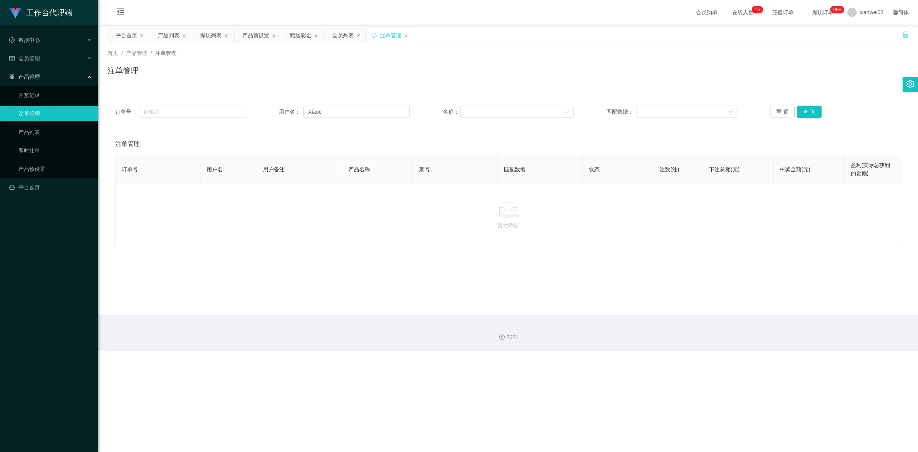
click at [368, 119] on div "订单号： 用户名： Xiaоc 名称： 匹配数据： 重 置 查 询" at bounding box center [508, 112] width 801 height 28
drag, startPoint x: 365, startPoint y: 114, endPoint x: 341, endPoint y: 114, distance: 24.2
click at [341, 114] on input "Xiaоc" at bounding box center [356, 112] width 106 height 12
drag, startPoint x: 308, startPoint y: 112, endPoint x: 247, endPoint y: 112, distance: 61.8
click at [247, 112] on div "订单号： 用户名： Xiaоc 名称： 匹配数据： 重 置 查 询" at bounding box center [508, 112] width 786 height 12
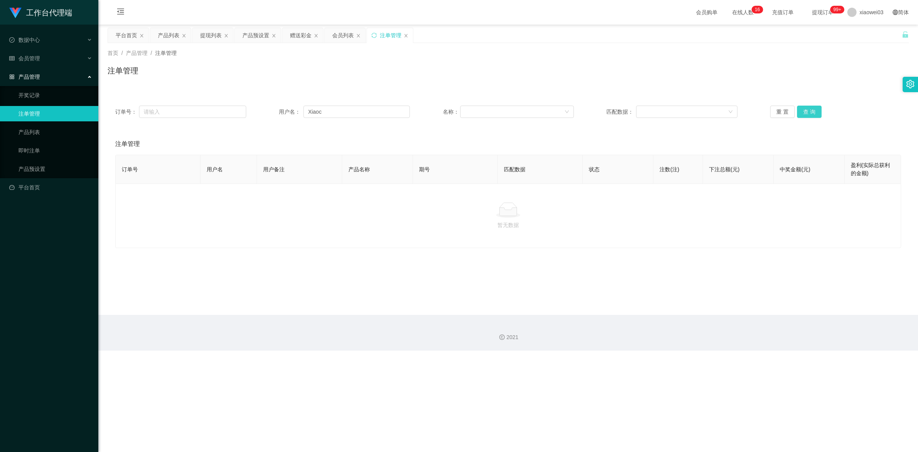
drag, startPoint x: 809, startPoint y: 110, endPoint x: 804, endPoint y: 111, distance: 4.4
click at [809, 110] on button "查 询" at bounding box center [809, 112] width 25 height 12
type input "Xiaоc"
drag, startPoint x: 248, startPoint y: 113, endPoint x: 213, endPoint y: 111, distance: 35.4
click at [213, 111] on div "订单号： 用户名： Xiaоc 名称： 匹配数据： 重 置 查 询" at bounding box center [508, 112] width 786 height 12
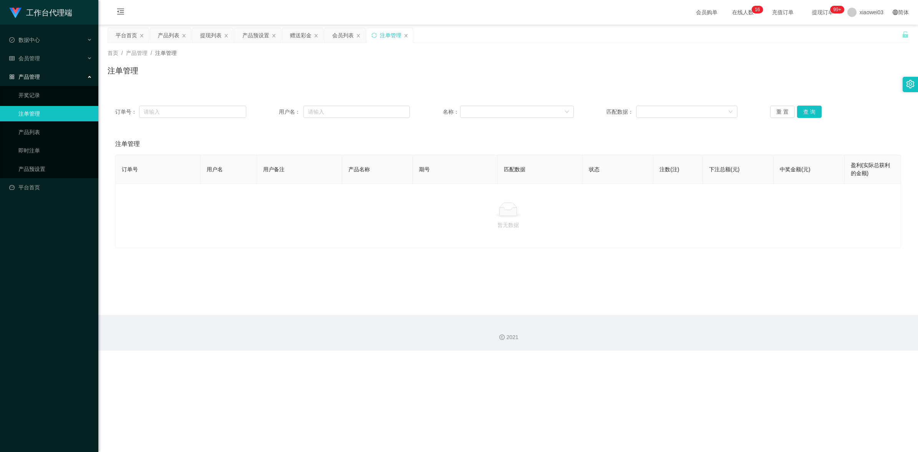
drag, startPoint x: 344, startPoint y: 37, endPoint x: 313, endPoint y: 49, distance: 32.9
click at [344, 37] on div "会员列表" at bounding box center [343, 35] width 22 height 15
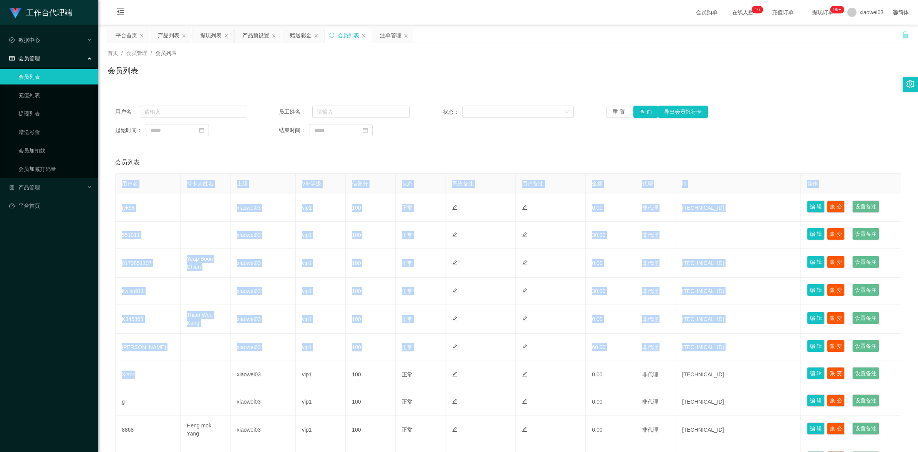
drag, startPoint x: 142, startPoint y: 374, endPoint x: 114, endPoint y: 366, distance: 29.5
click at [114, 366] on div "会员列表 用户名 持卡人姓名 上级 VIP等级 信誉分 状态 系统备注 用户备注 金额 代理 ip 操作 tyk98 xiaowei03 vip1 100 正…" at bounding box center [508, 325] width 801 height 346
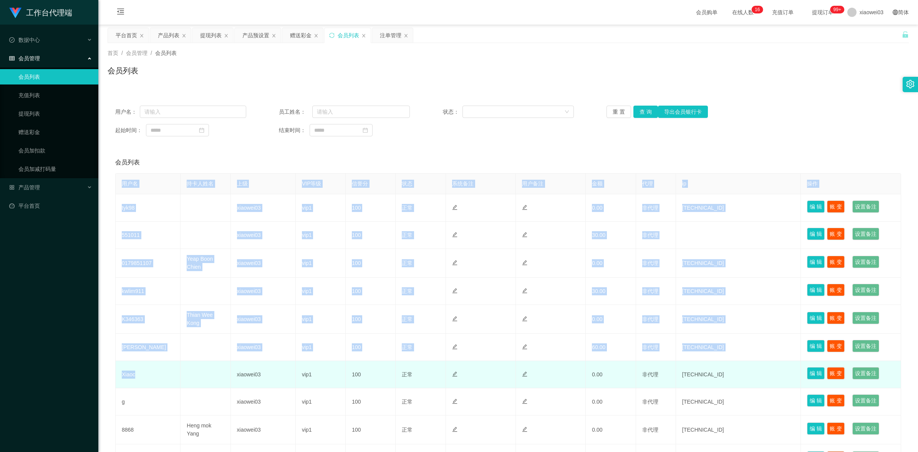
drag, startPoint x: 114, startPoint y: 366, endPoint x: 145, endPoint y: 377, distance: 33.4
click at [145, 377] on td "Xiaoc" at bounding box center [148, 374] width 65 height 27
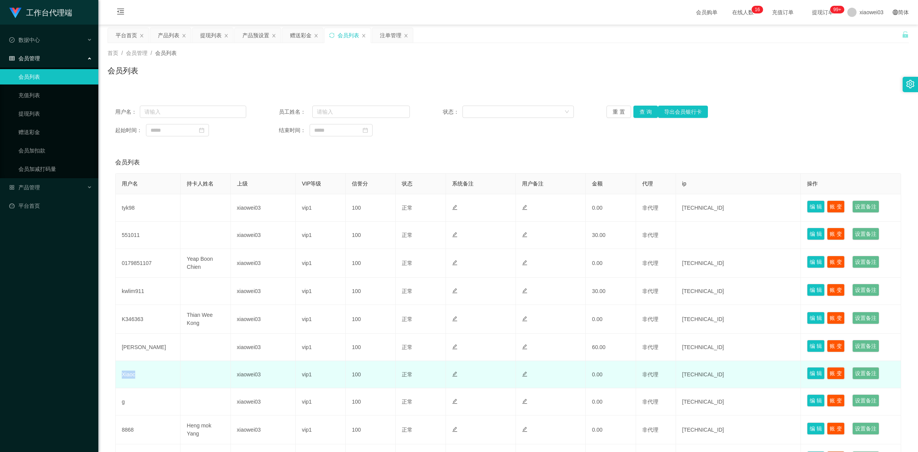
drag, startPoint x: 138, startPoint y: 377, endPoint x: 116, endPoint y: 376, distance: 22.7
click at [116, 376] on td "Xiaoc" at bounding box center [148, 374] width 65 height 27
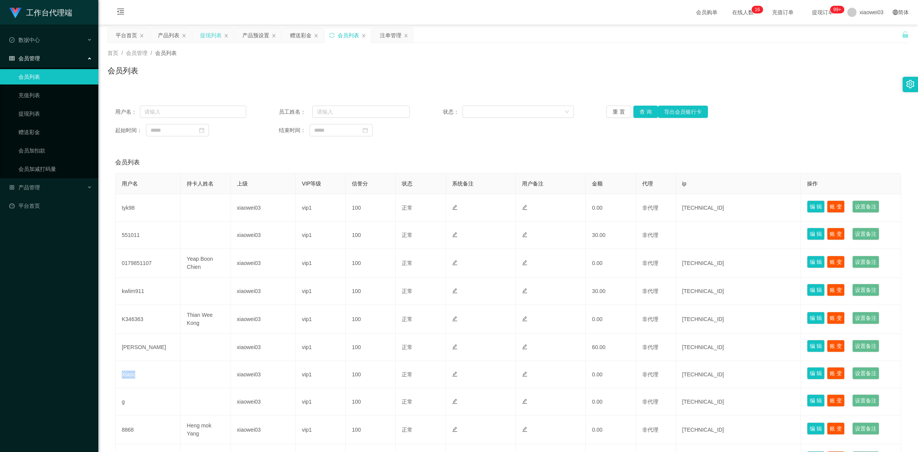
click at [212, 36] on div "提现列表" at bounding box center [211, 35] width 22 height 15
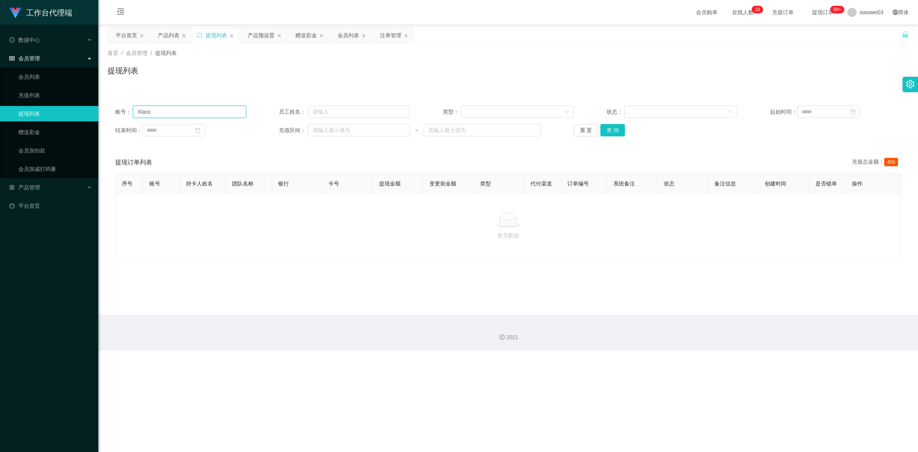
drag, startPoint x: 185, startPoint y: 106, endPoint x: 185, endPoint y: 112, distance: 6.1
click at [185, 106] on input "Xiaоc" at bounding box center [189, 112] width 113 height 12
click at [185, 113] on input "Xiaоc" at bounding box center [189, 112] width 113 height 12
paste input "o"
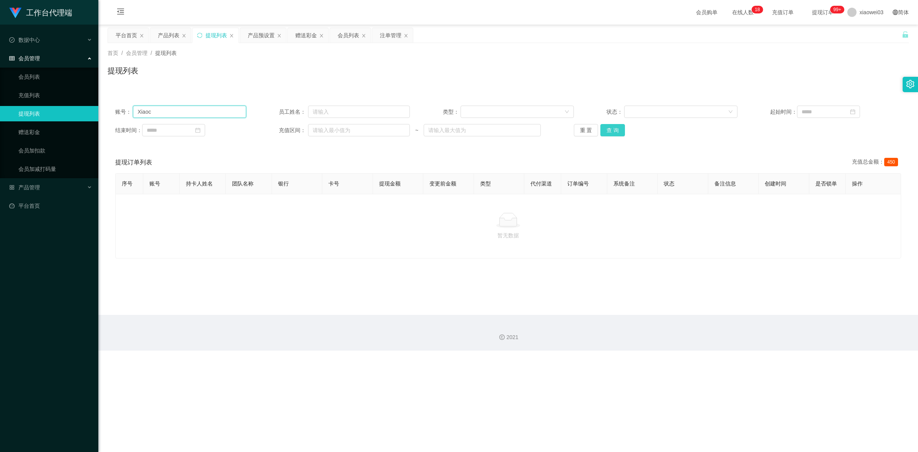
type input "Xiaoc"
click at [619, 133] on button "查 询" at bounding box center [612, 130] width 25 height 12
click at [457, 282] on main "关闭左侧 关闭右侧 关闭其它 刷新页面 平台首页 产品列表 提现列表 产品预设置 赠送彩金 会员列表 注单管理 首页 / 会员管理 / 提现列表 / 提现列表…" at bounding box center [507, 170] width 819 height 290
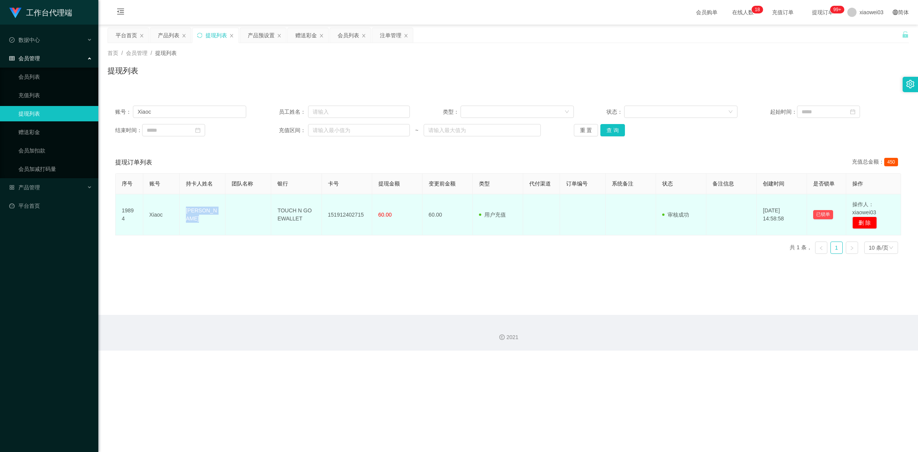
drag, startPoint x: 202, startPoint y: 220, endPoint x: 176, endPoint y: 212, distance: 26.9
click at [176, 212] on tr "19894 [PERSON_NAME] TOUCH N GO EWALLET 151912402715 60.00 60.00 用户充值 人工扣款 审核驳回 …" at bounding box center [508, 214] width 785 height 41
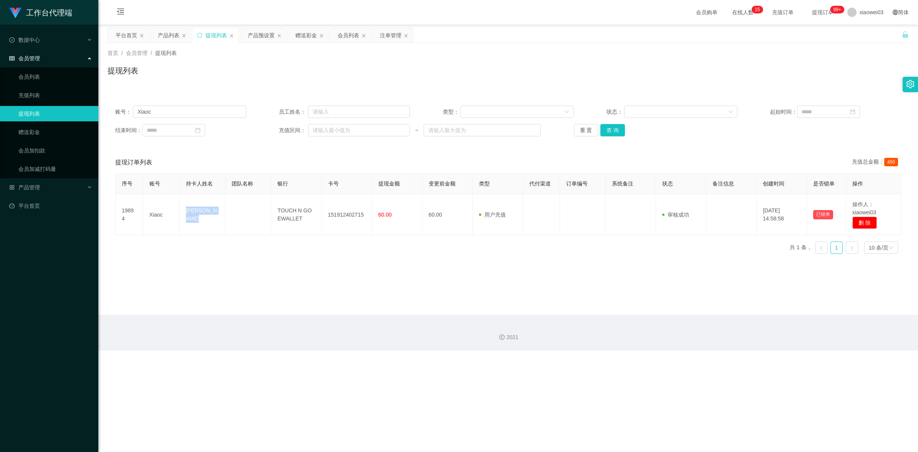
click at [202, 40] on div "提现列表" at bounding box center [215, 35] width 46 height 15
click at [589, 135] on button "重 置" at bounding box center [586, 130] width 25 height 12
click at [589, 135] on div "重 置 查 询" at bounding box center [639, 130] width 131 height 12
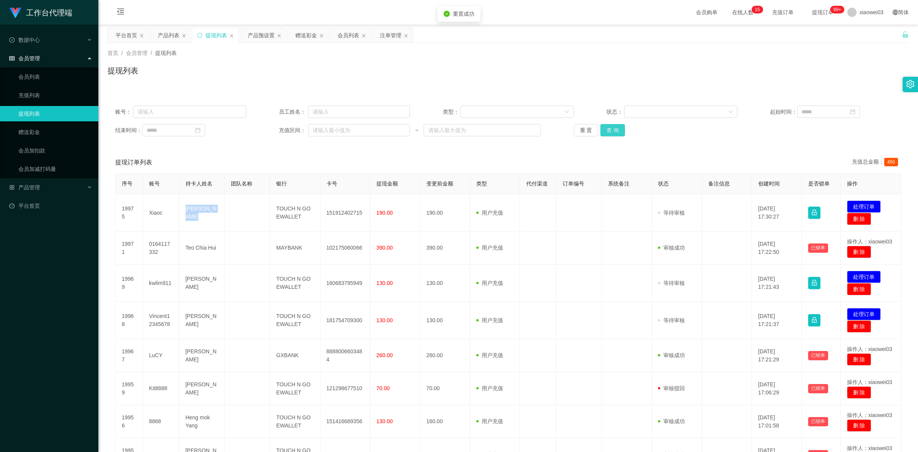
drag, startPoint x: 589, startPoint y: 135, endPoint x: 623, endPoint y: 131, distance: 34.0
click at [623, 131] on button "查 询" at bounding box center [612, 130] width 25 height 12
click at [869, 206] on button "处理订单" at bounding box center [864, 206] width 34 height 12
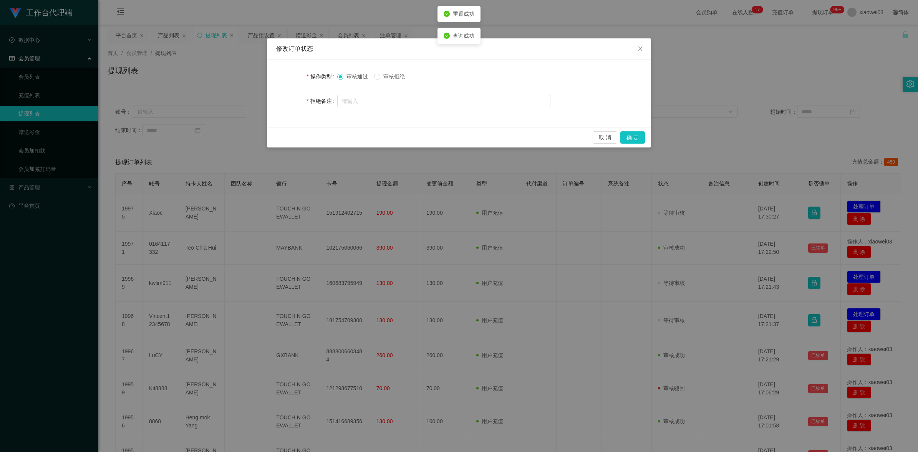
click at [390, 77] on span "审核拒绝" at bounding box center [394, 76] width 28 height 6
click at [634, 136] on button "确 定" at bounding box center [632, 137] width 25 height 12
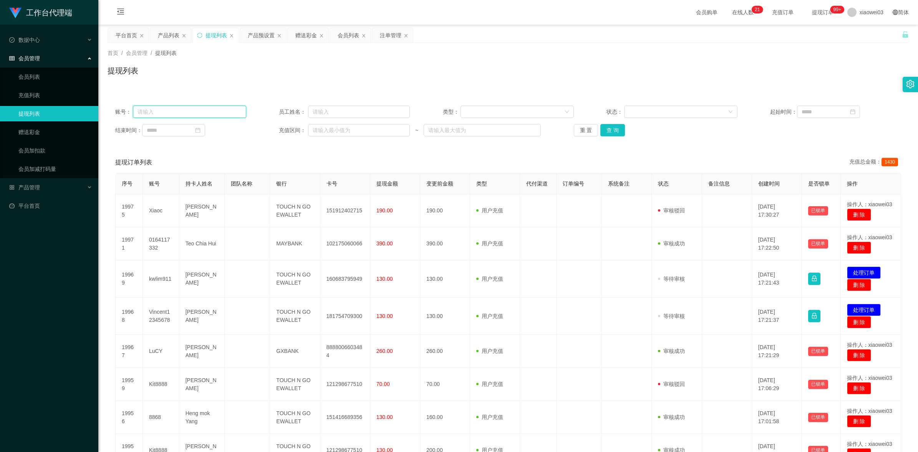
click at [181, 107] on input "text" at bounding box center [189, 112] width 113 height 12
click at [327, 111] on input "text" at bounding box center [359, 112] width 102 height 12
click at [195, 115] on input "text" at bounding box center [189, 112] width 113 height 12
paste input "Xiaоc"
type input "Xiaоc"
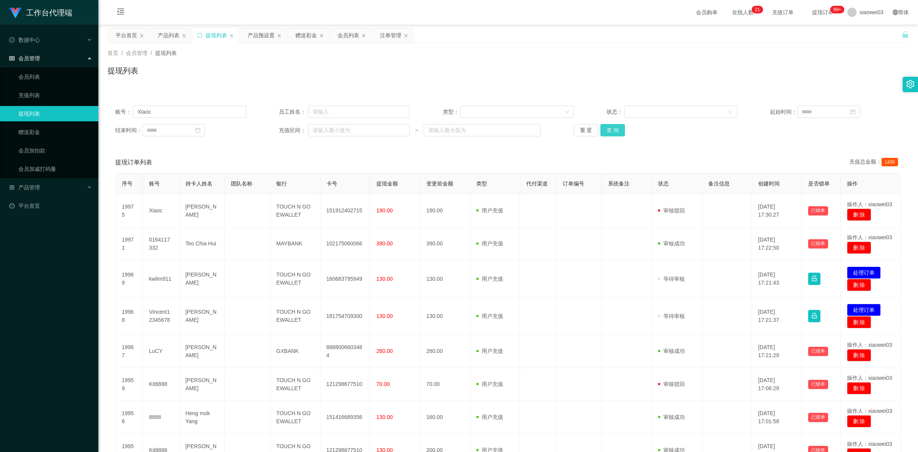
click at [611, 125] on button "查 询" at bounding box center [612, 130] width 25 height 12
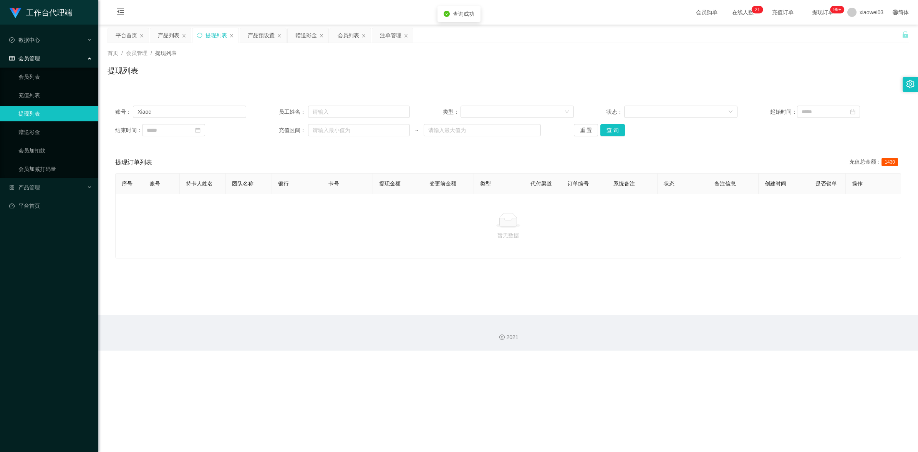
click at [377, 180] on th "提现金额" at bounding box center [398, 184] width 51 height 21
click at [349, 35] on div "会员列表" at bounding box center [349, 35] width 22 height 15
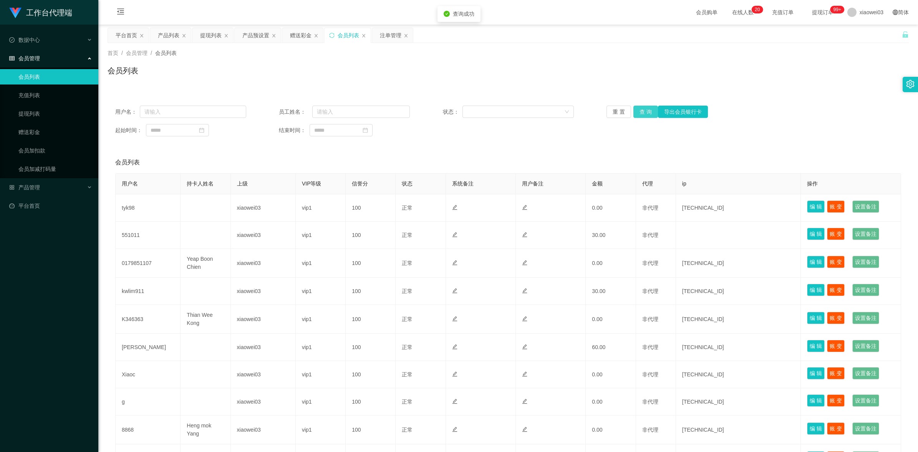
click at [645, 117] on button "查 询" at bounding box center [645, 112] width 25 height 12
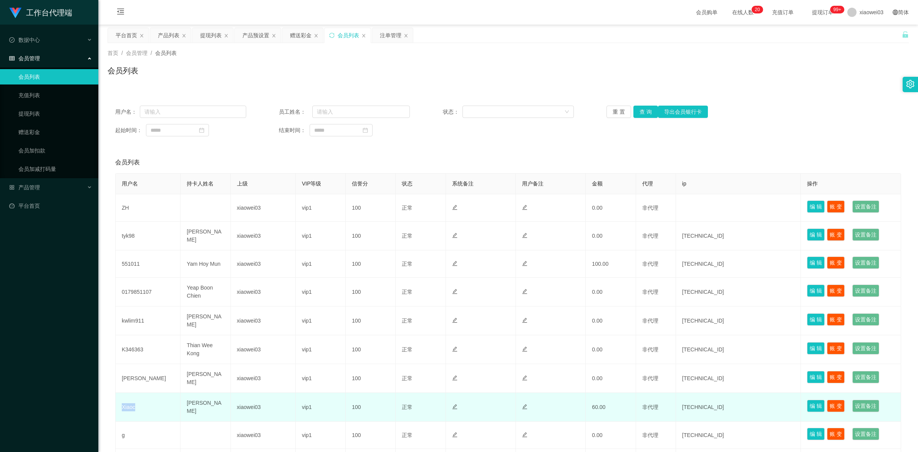
drag, startPoint x: 136, startPoint y: 403, endPoint x: 116, endPoint y: 402, distance: 20.4
click at [116, 402] on td "Xiaoc" at bounding box center [148, 407] width 65 height 29
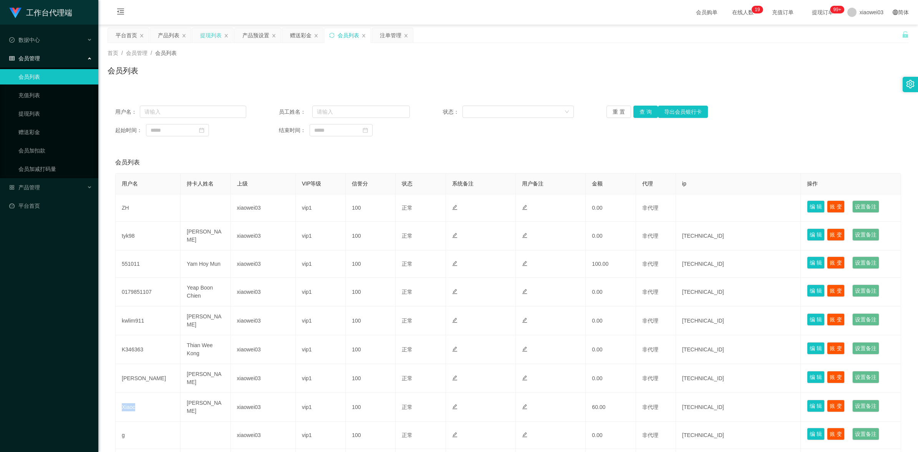
click at [198, 36] on div "提现列表" at bounding box center [212, 35] width 41 height 15
click at [206, 28] on div "提现列表" at bounding box center [211, 35] width 22 height 15
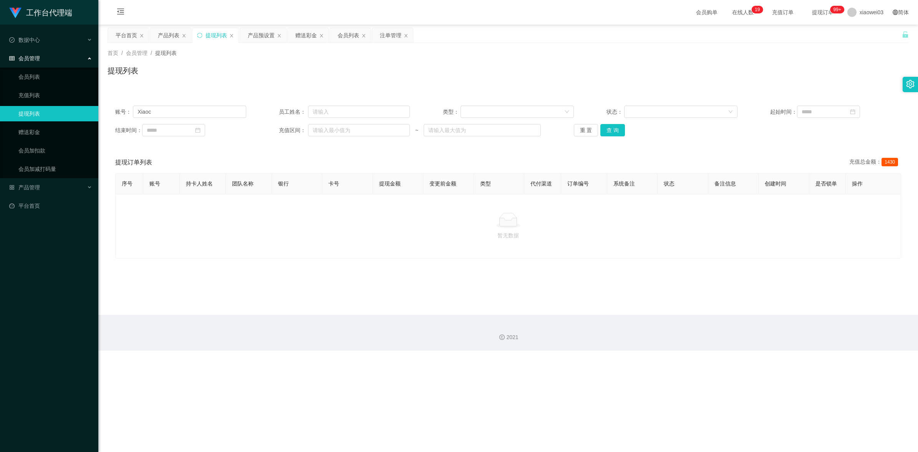
click at [190, 121] on div "账号： Xiaоc 员工姓名： 类型： 状态： 起始时间： 结束时间： 充值区间： ~ 重 置 查 询" at bounding box center [508, 121] width 801 height 46
click at [207, 108] on input "Xiaоc" at bounding box center [189, 112] width 113 height 12
paste input "o"
drag, startPoint x: 615, startPoint y: 131, endPoint x: 566, endPoint y: 182, distance: 71.2
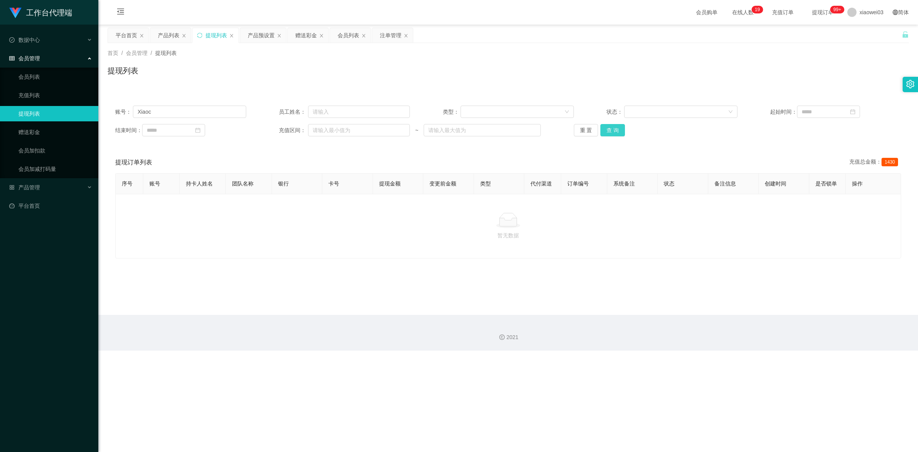
click at [615, 131] on button "查 询" at bounding box center [612, 130] width 25 height 12
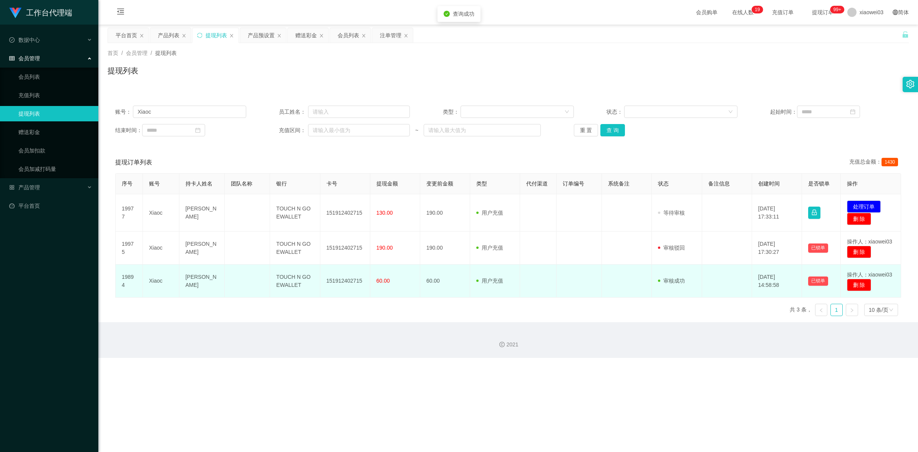
click at [448, 292] on td "60.00" at bounding box center [445, 281] width 50 height 33
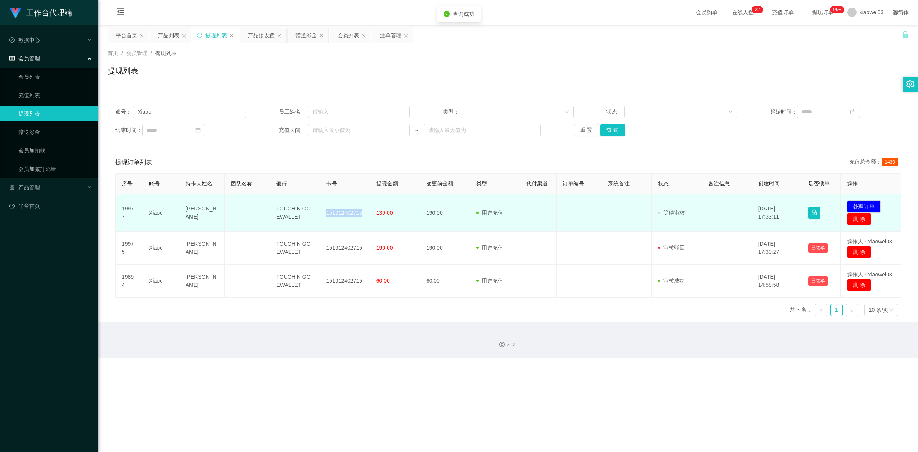
drag, startPoint x: 359, startPoint y: 212, endPoint x: 319, endPoint y: 204, distance: 40.8
click at [320, 204] on td "151912402715" at bounding box center [345, 212] width 50 height 37
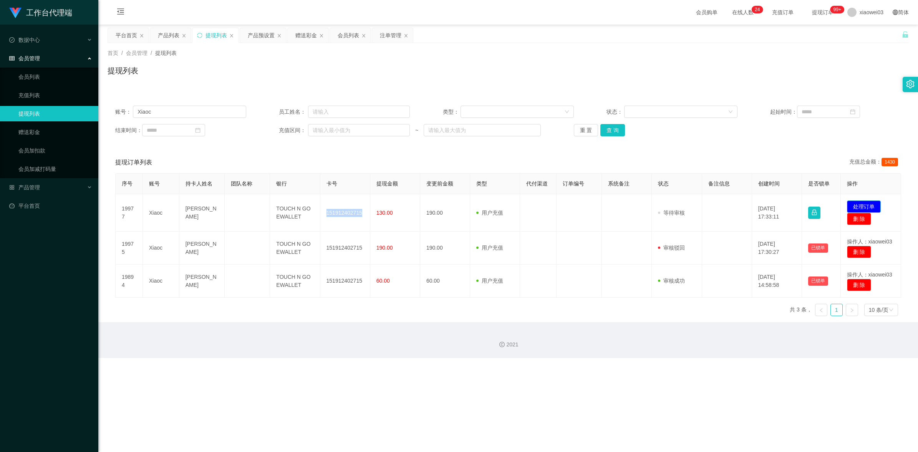
click at [856, 206] on button "处理订单" at bounding box center [864, 206] width 34 height 12
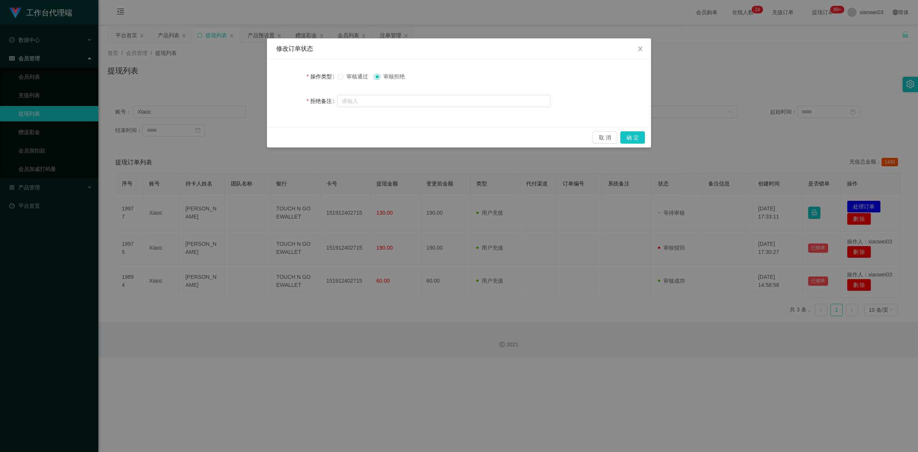
click at [344, 78] on span "审核通过" at bounding box center [357, 76] width 28 height 6
click at [631, 135] on button "确 定" at bounding box center [632, 137] width 25 height 12
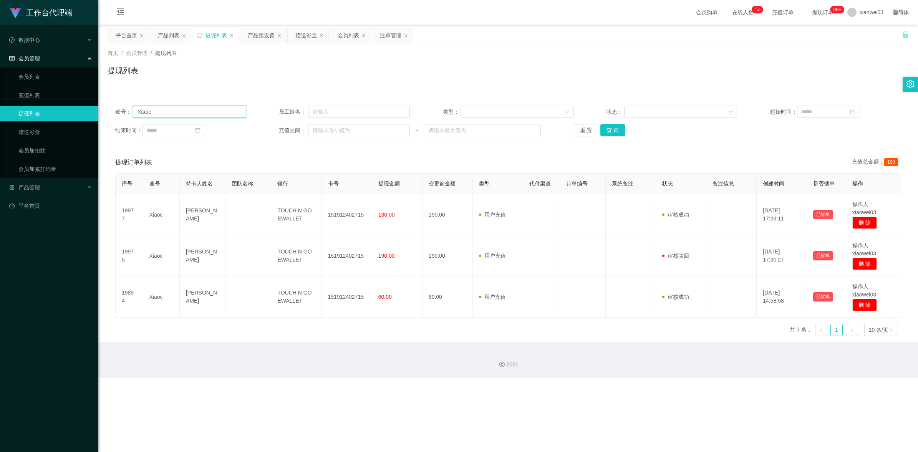
click at [183, 111] on input "Xiaoc" at bounding box center [189, 112] width 113 height 12
paste input "Ccheah1999"
type input "Ccheah1999"
click at [615, 125] on button "查 询" at bounding box center [612, 130] width 25 height 12
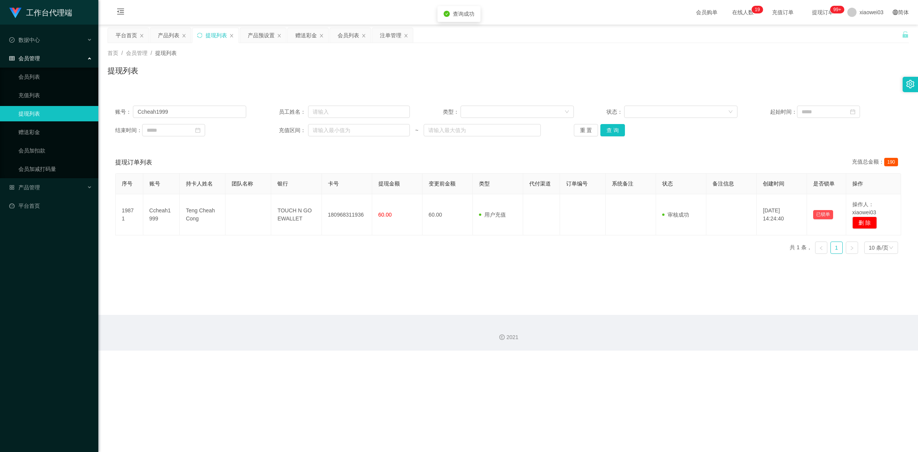
click at [523, 305] on main "关闭左侧 关闭右侧 关闭其它 刷新页面 平台首页 产品列表 提现列表 产品预设置 赠送彩金 会员列表 注单管理 首页 / 会员管理 / 提现列表 / 提现列表…" at bounding box center [507, 170] width 819 height 290
click at [589, 133] on button "重 置" at bounding box center [586, 130] width 25 height 12
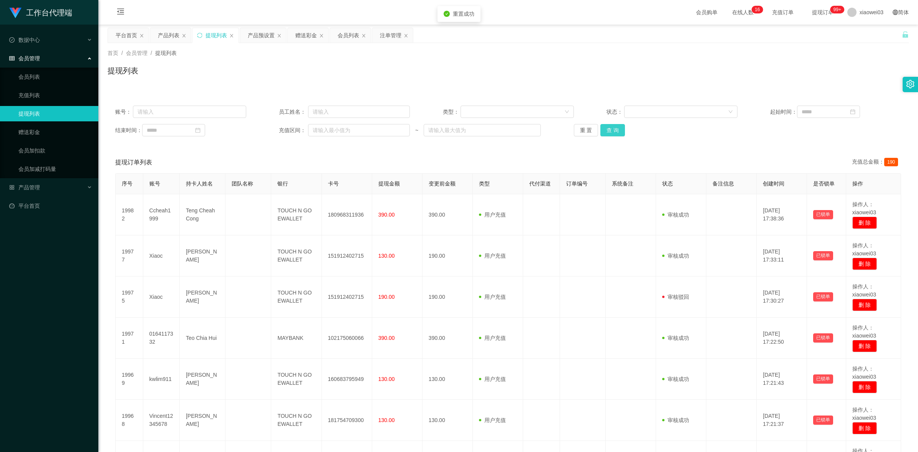
click at [614, 133] on button "查 询" at bounding box center [612, 130] width 25 height 12
click at [303, 36] on div "赠送彩金" at bounding box center [306, 35] width 22 height 15
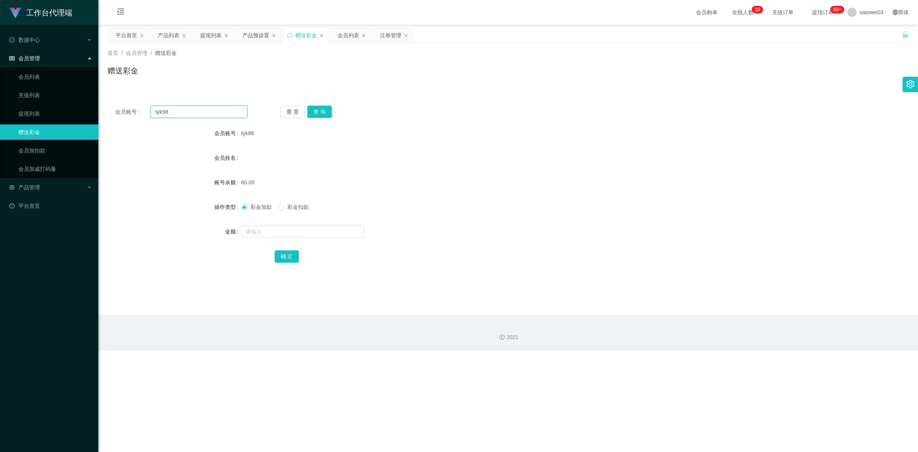
click at [200, 115] on input "tyk98" at bounding box center [199, 112] width 97 height 12
paste input "KEAHTR89"
type input "KEAHTR89"
click at [317, 109] on button "查 询" at bounding box center [319, 112] width 25 height 12
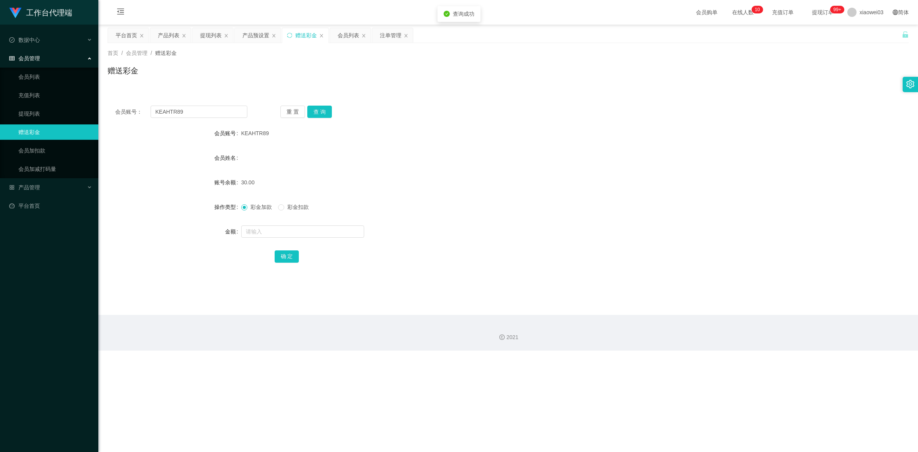
click at [516, 175] on div "30.00" at bounding box center [474, 182] width 467 height 15
